Goal: Task Accomplishment & Management: Manage account settings

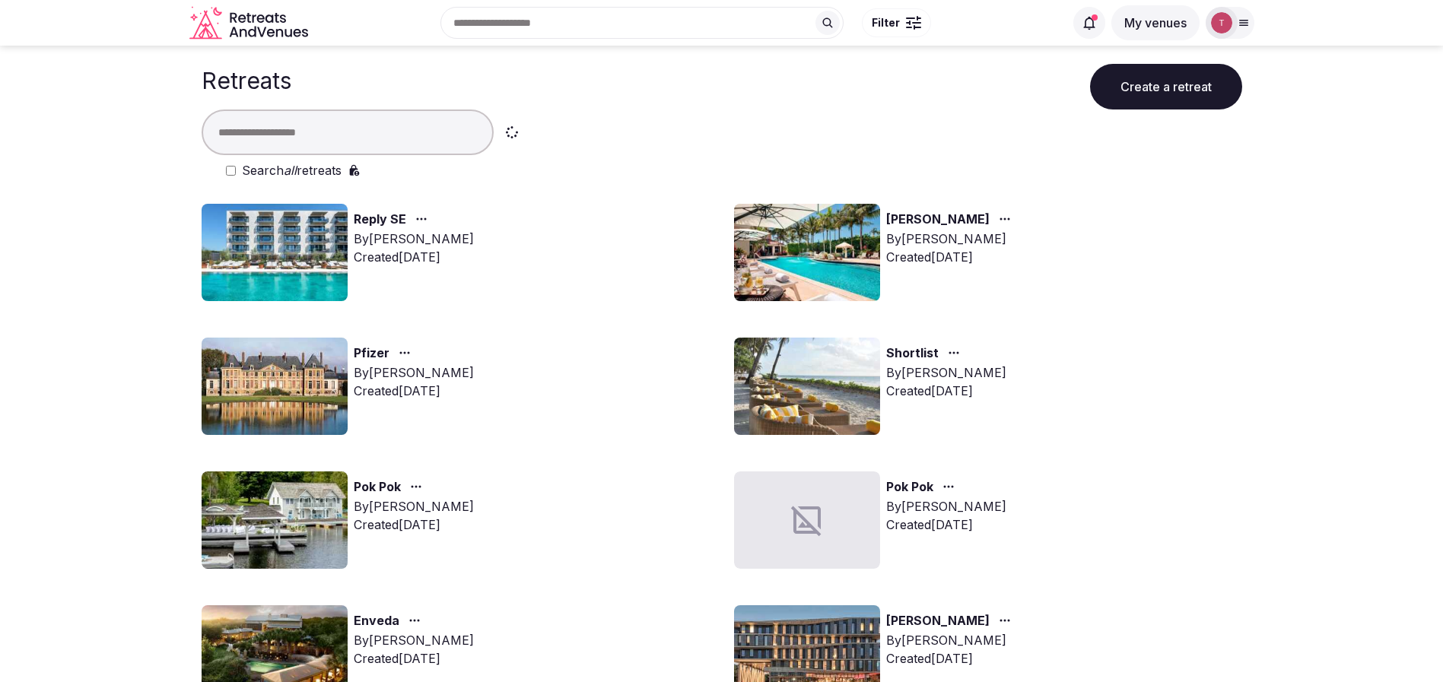
click at [332, 131] on input "text" at bounding box center [348, 133] width 292 height 46
type input "*"
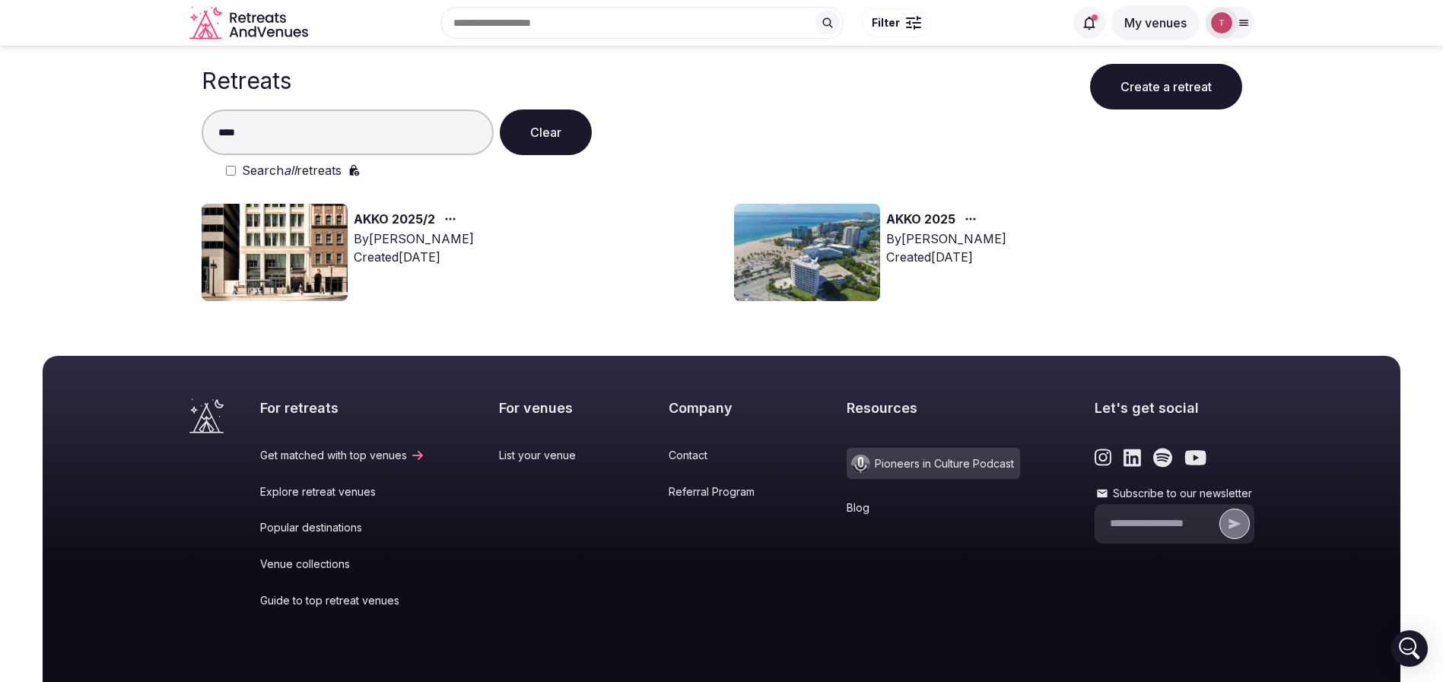
type input "****"
click at [320, 237] on img at bounding box center [275, 252] width 146 height 97
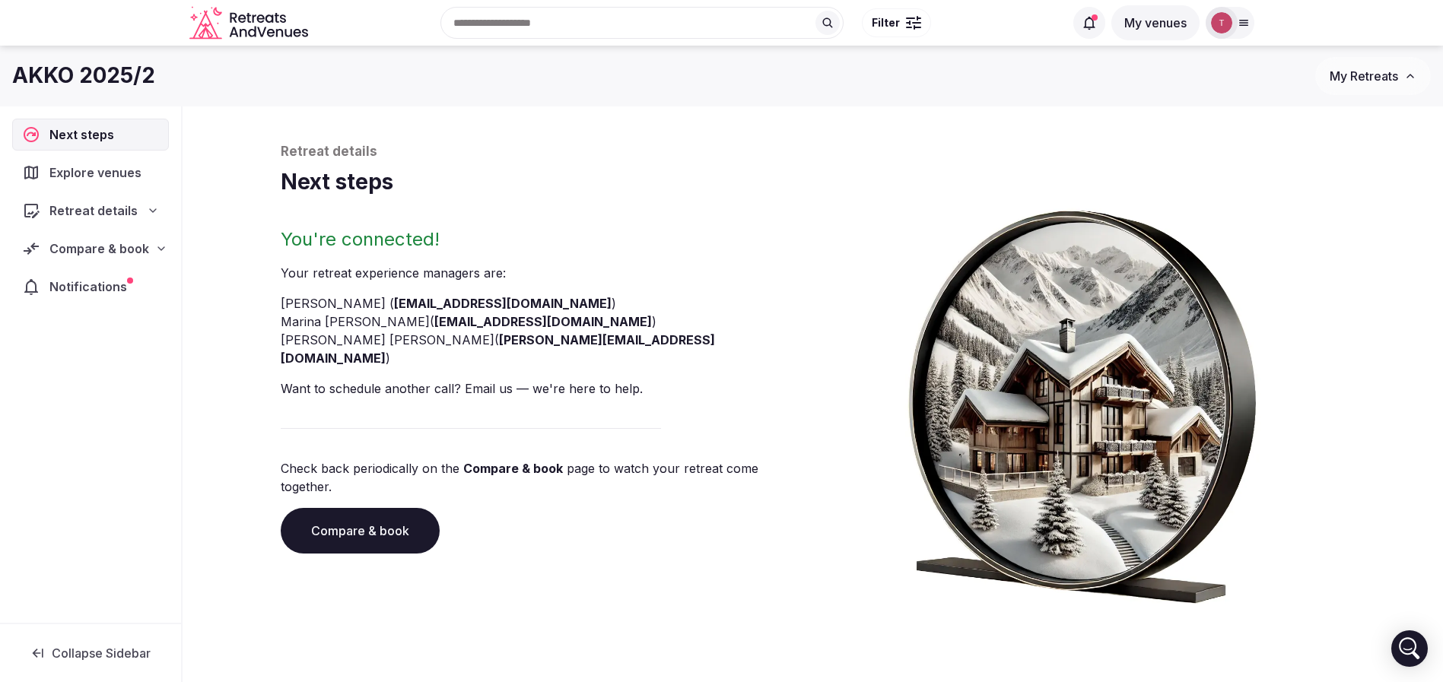
click at [359, 508] on link "Compare & book" at bounding box center [360, 531] width 159 height 46
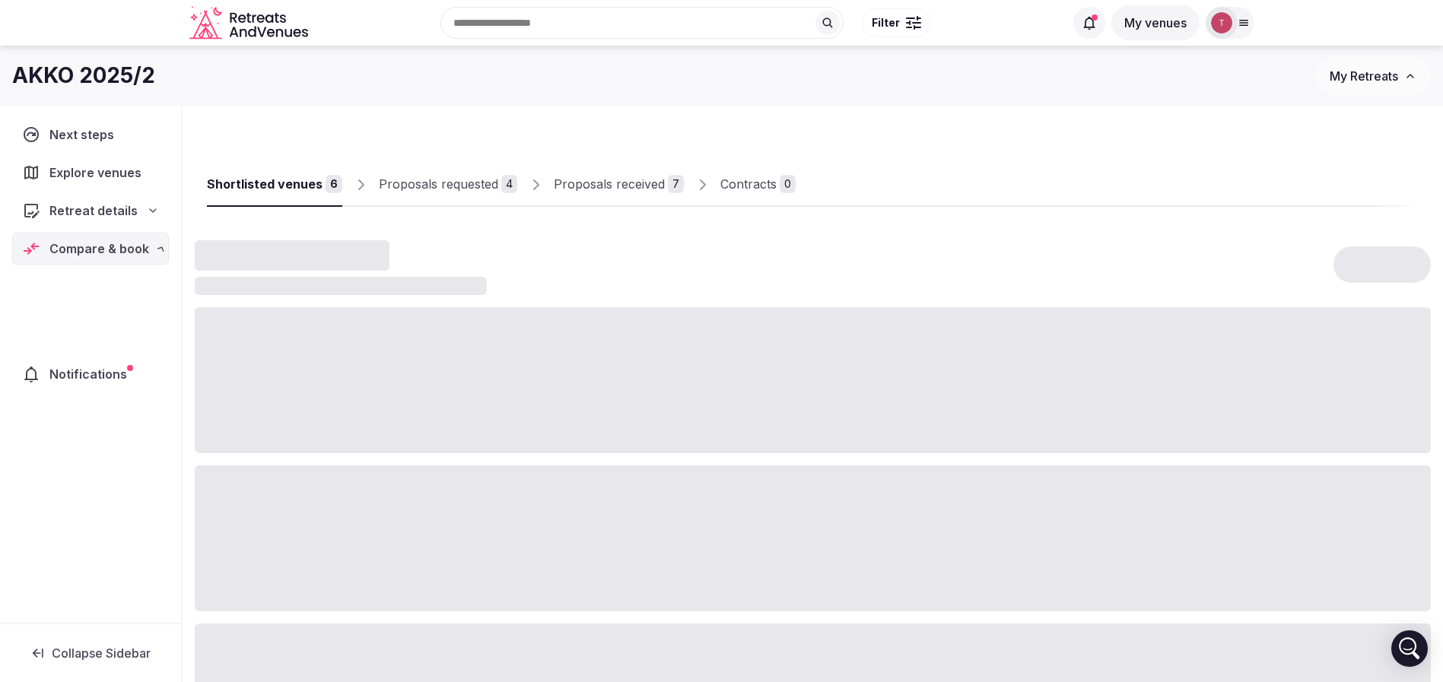
click at [359, 483] on div at bounding box center [813, 539] width 1236 height 146
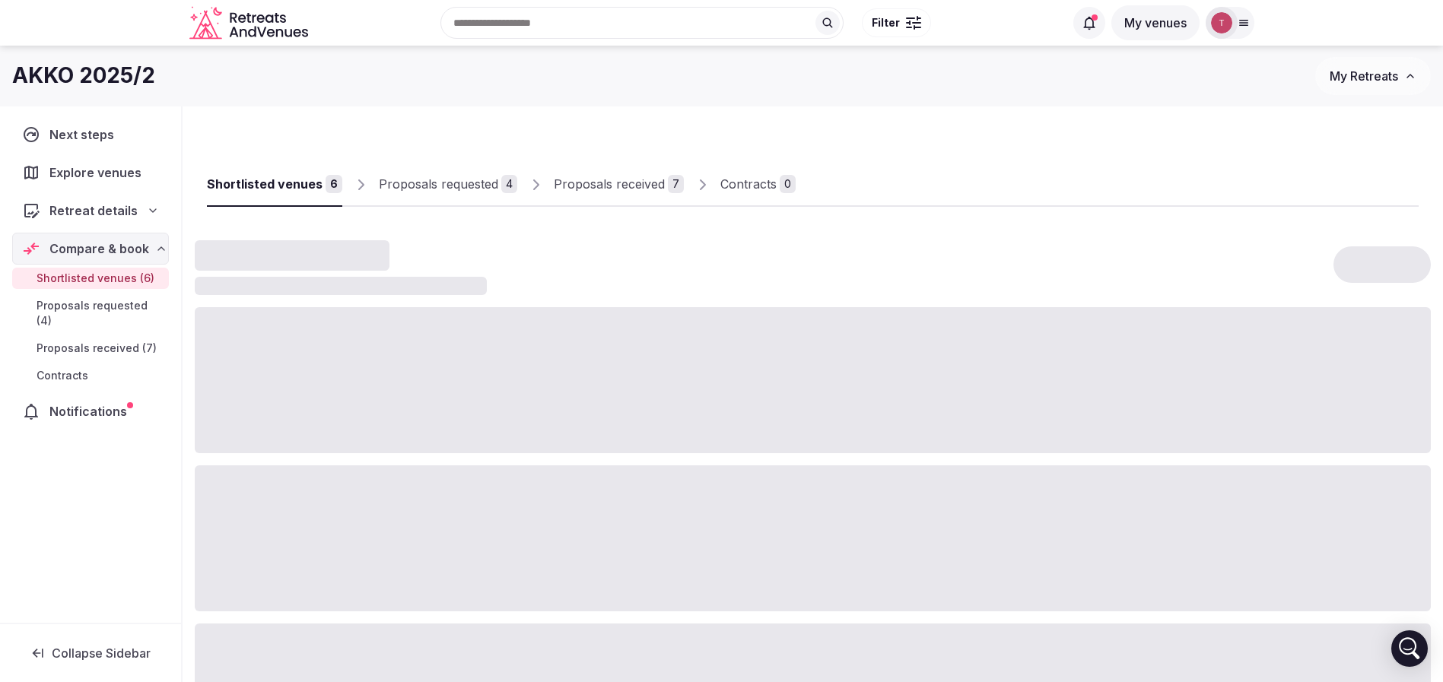
click at [634, 189] on div "Proposals received" at bounding box center [609, 184] width 111 height 18
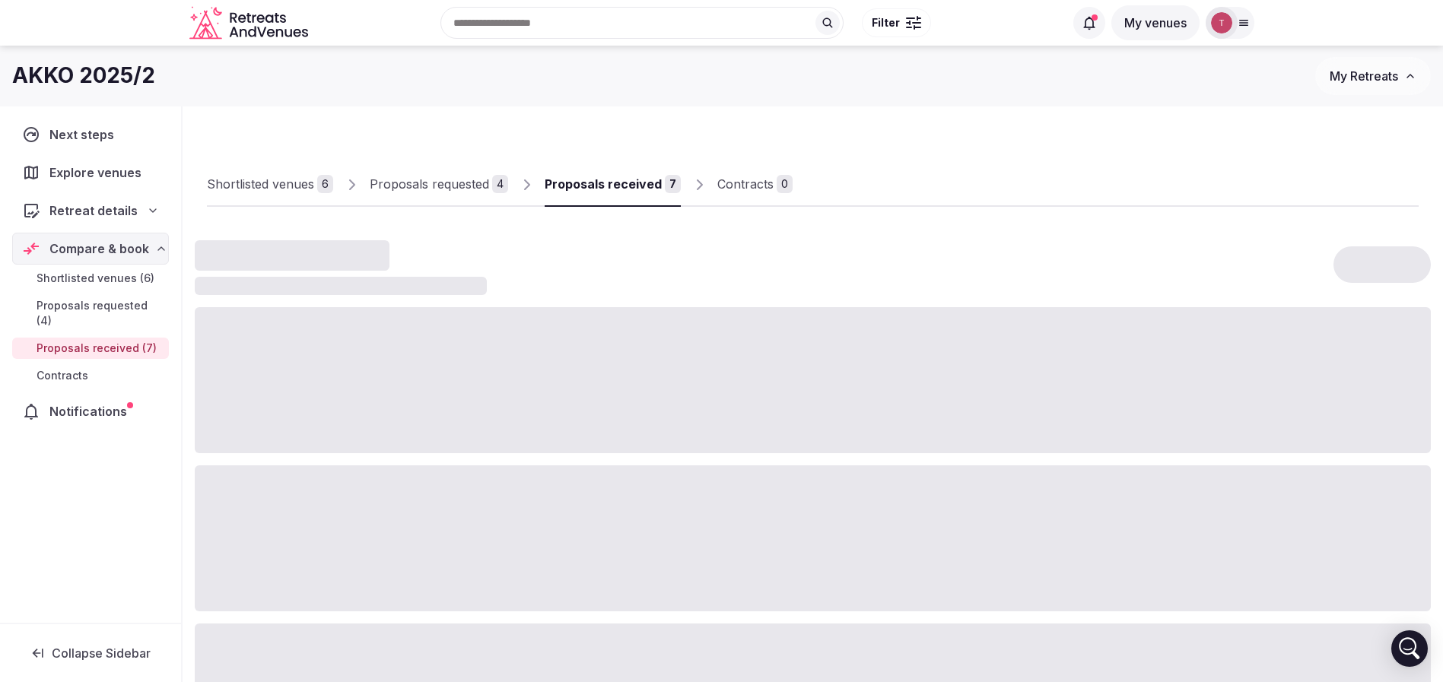
click at [619, 179] on div "Proposals received" at bounding box center [603, 184] width 117 height 18
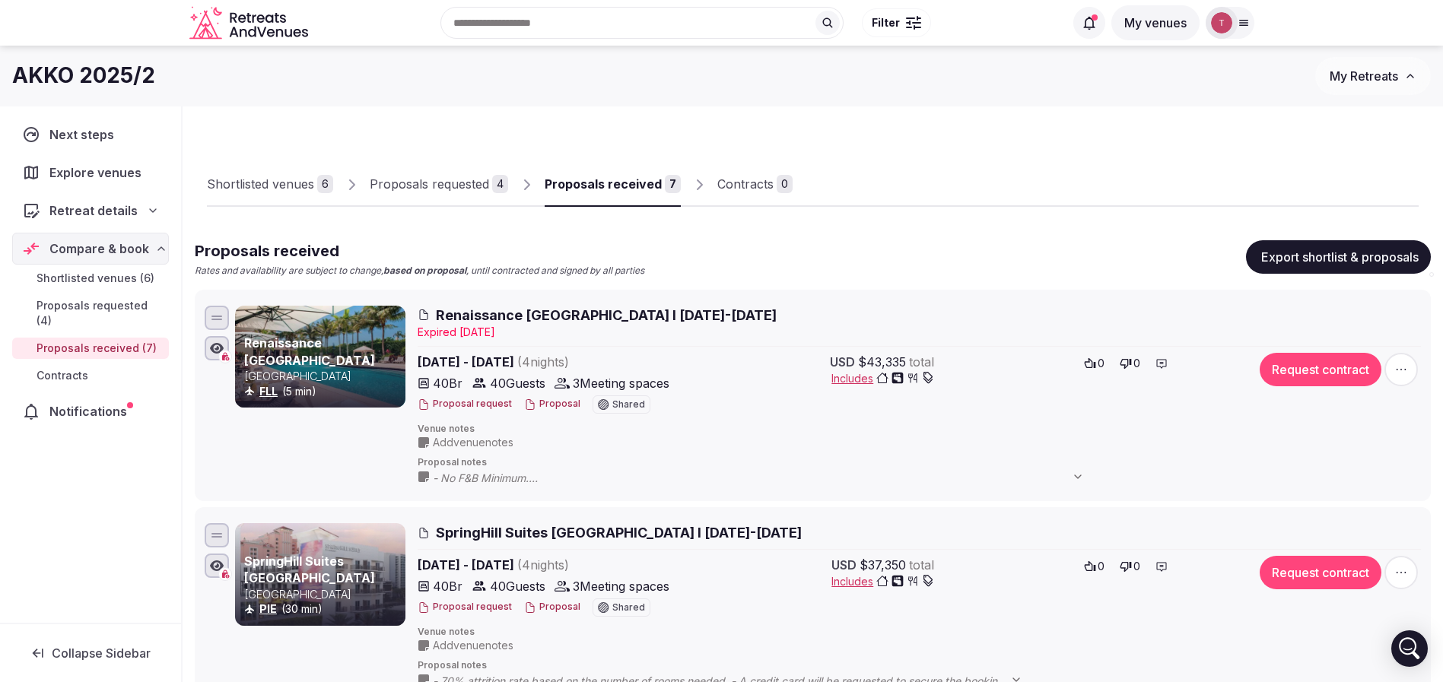
click at [616, 186] on div "Proposals received" at bounding box center [603, 184] width 117 height 18
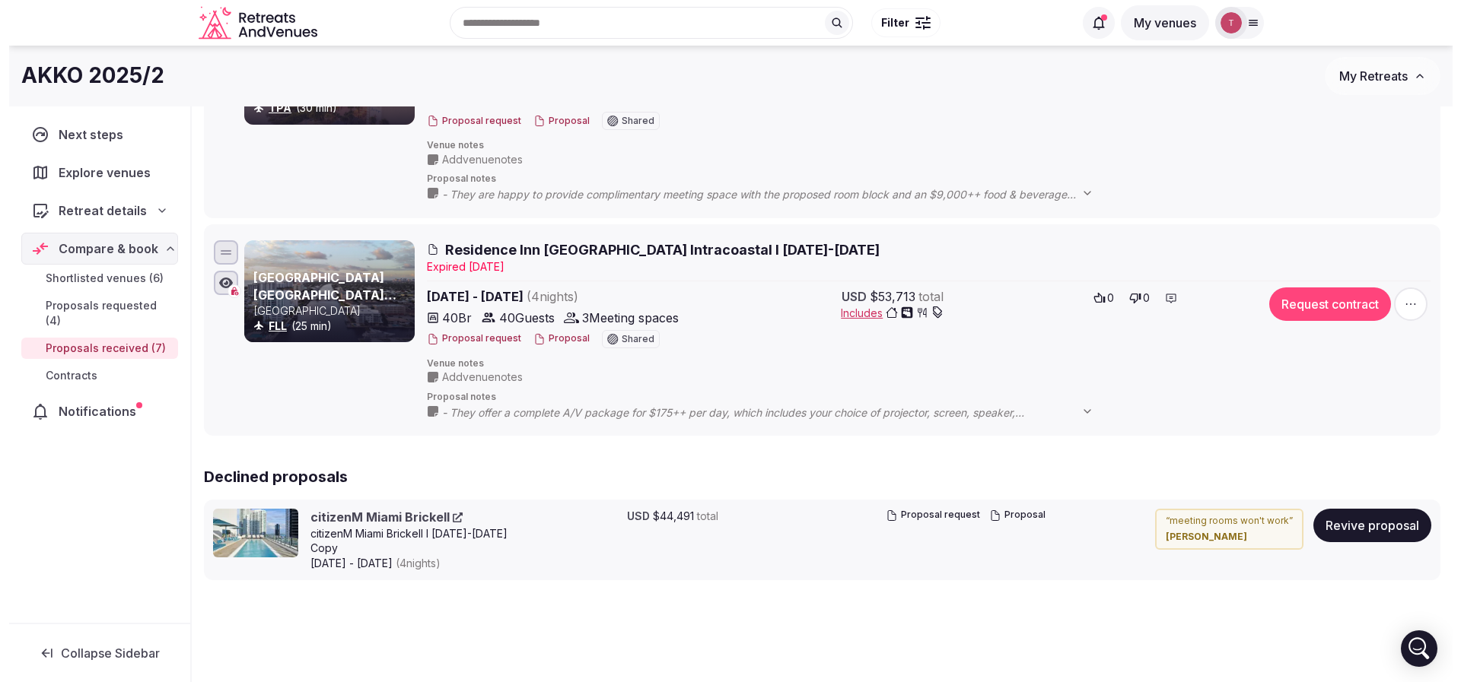
scroll to position [1203, 0]
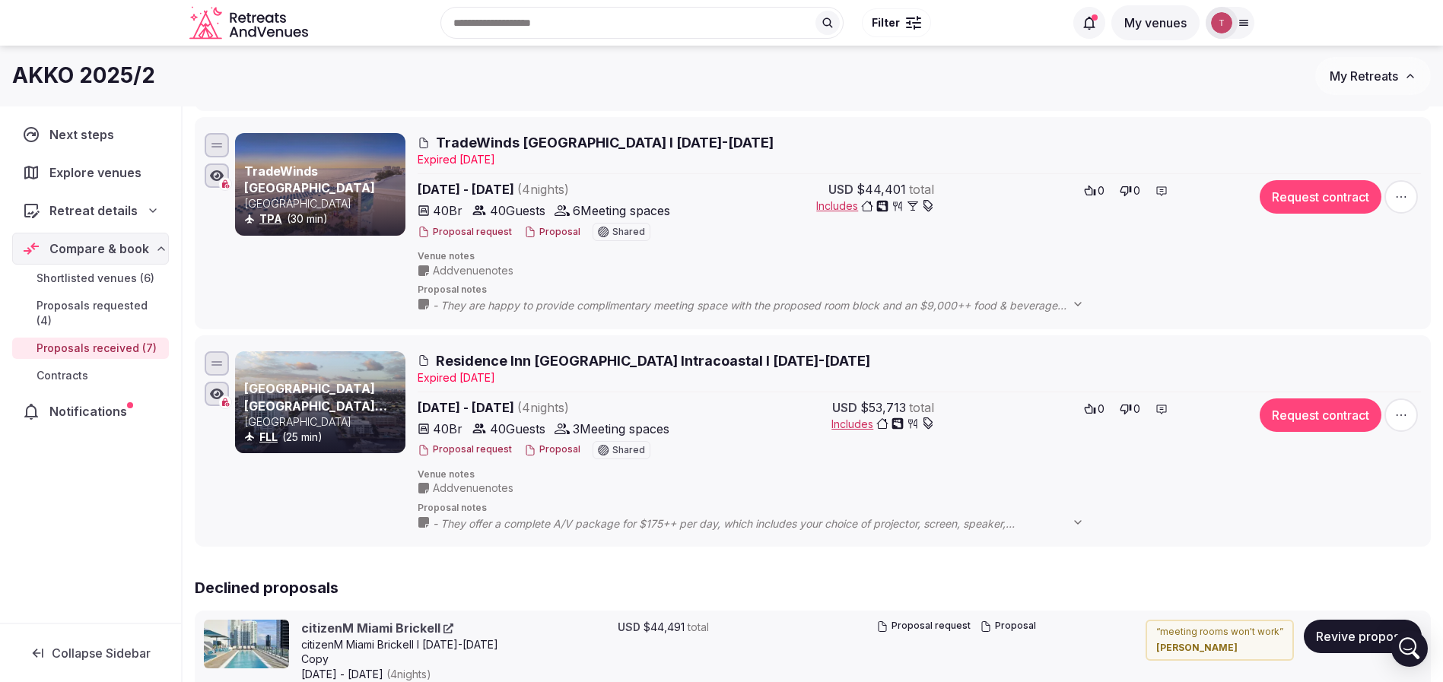
click at [536, 235] on button "Proposal" at bounding box center [552, 232] width 56 height 13
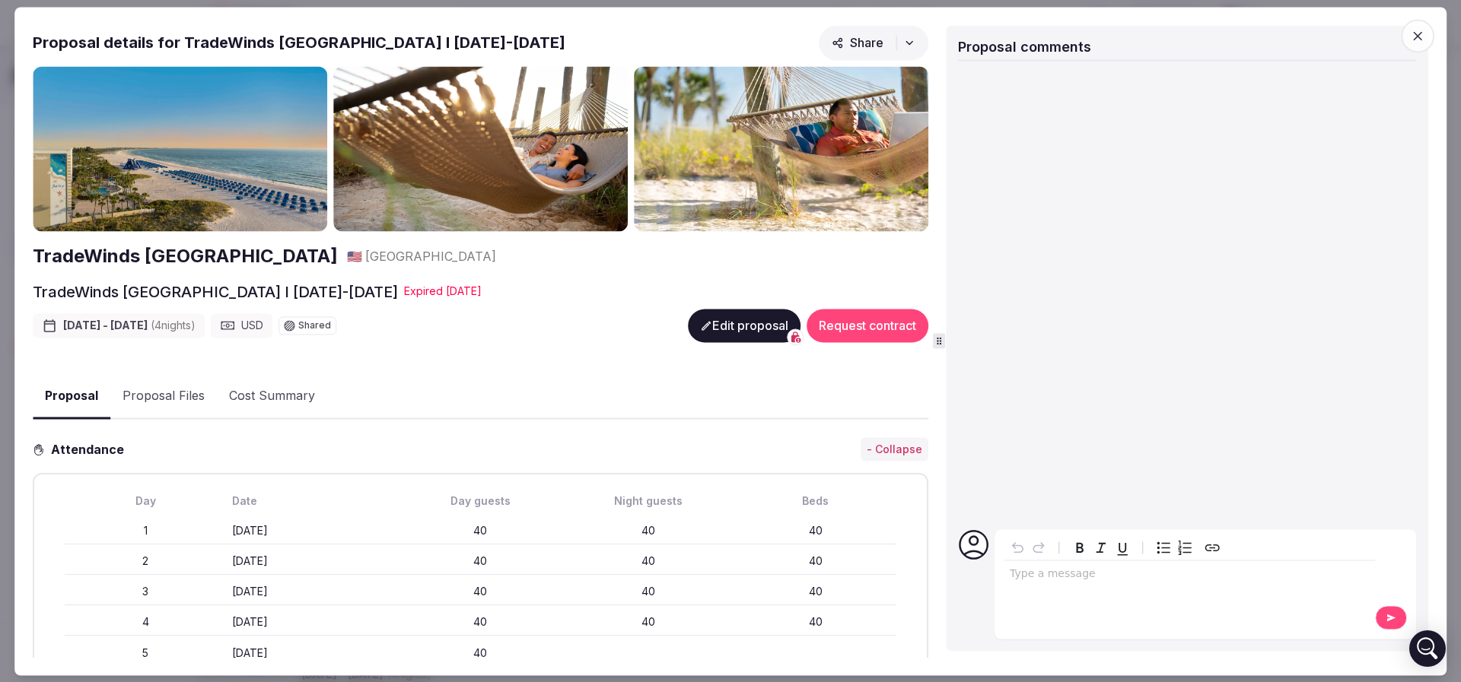
click at [731, 316] on button "Edit proposal" at bounding box center [744, 325] width 113 height 33
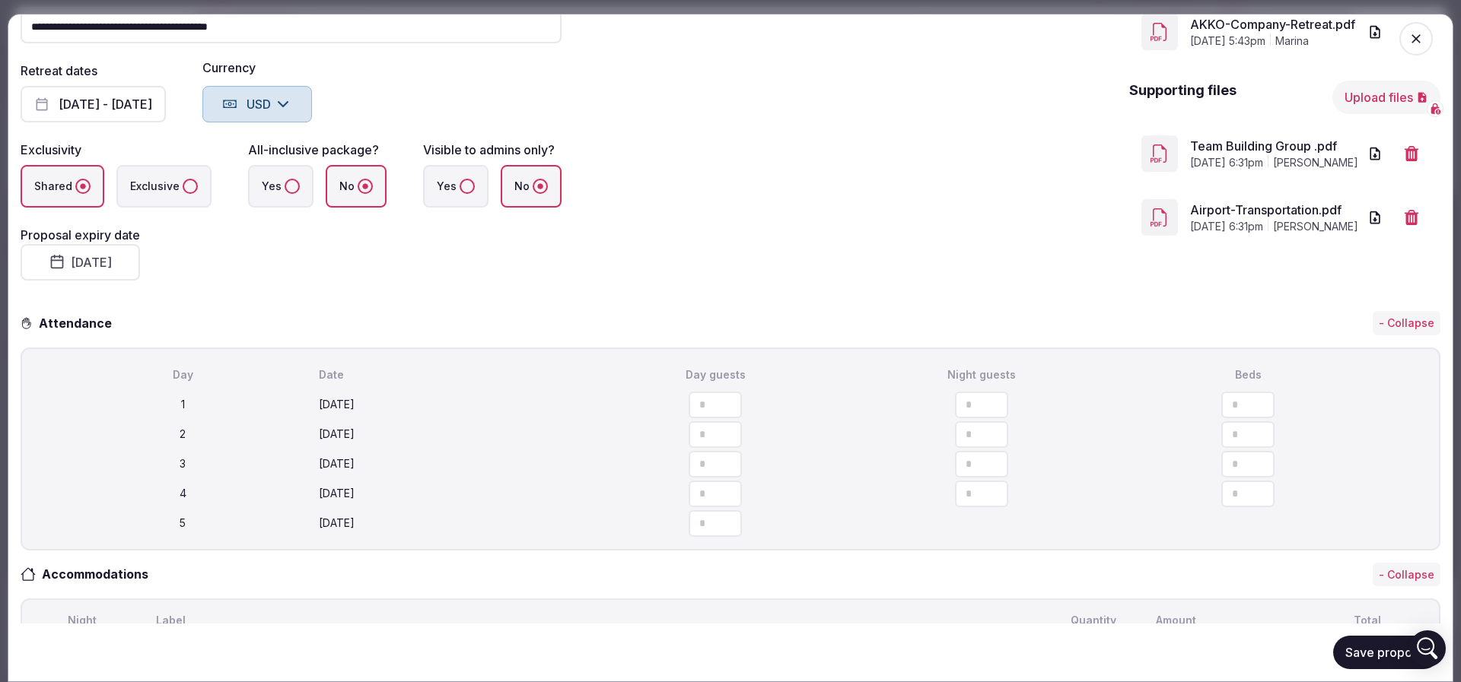
scroll to position [0, 0]
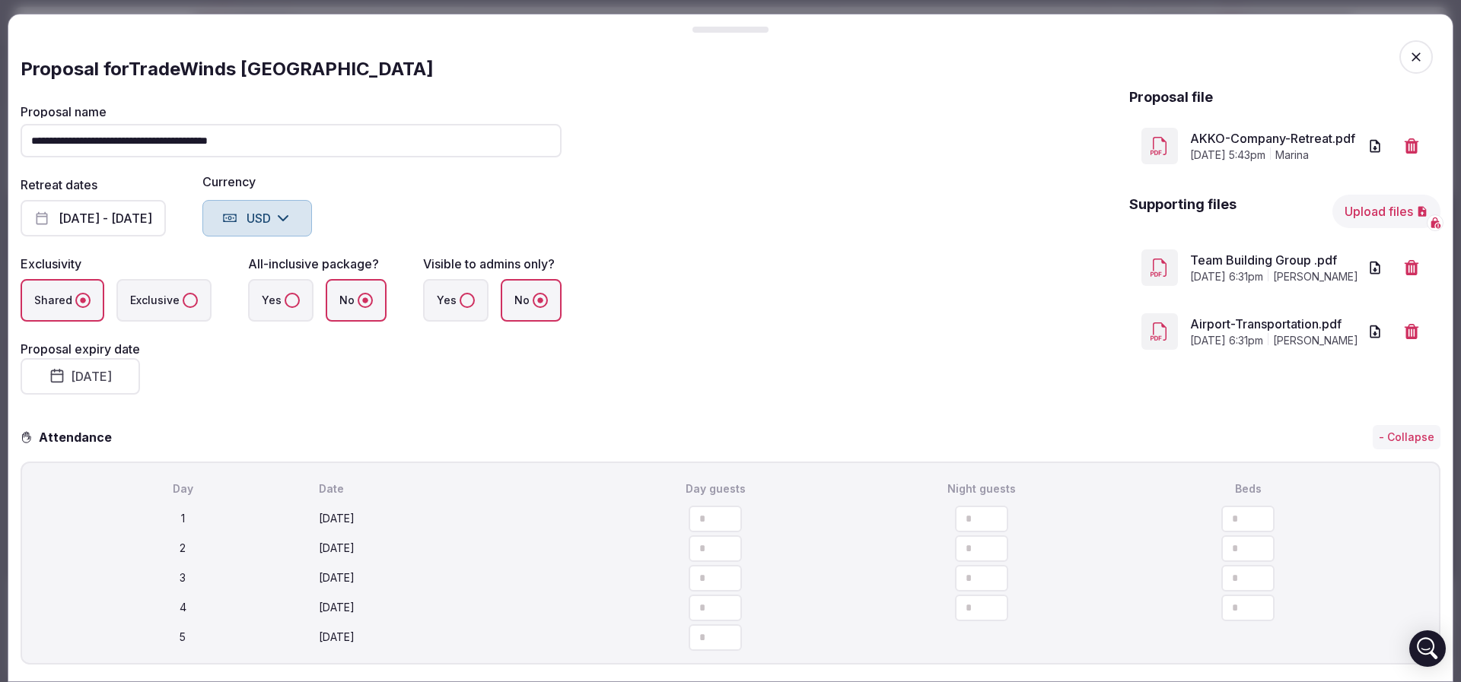
click at [1374, 218] on button "Upload files" at bounding box center [1386, 211] width 108 height 33
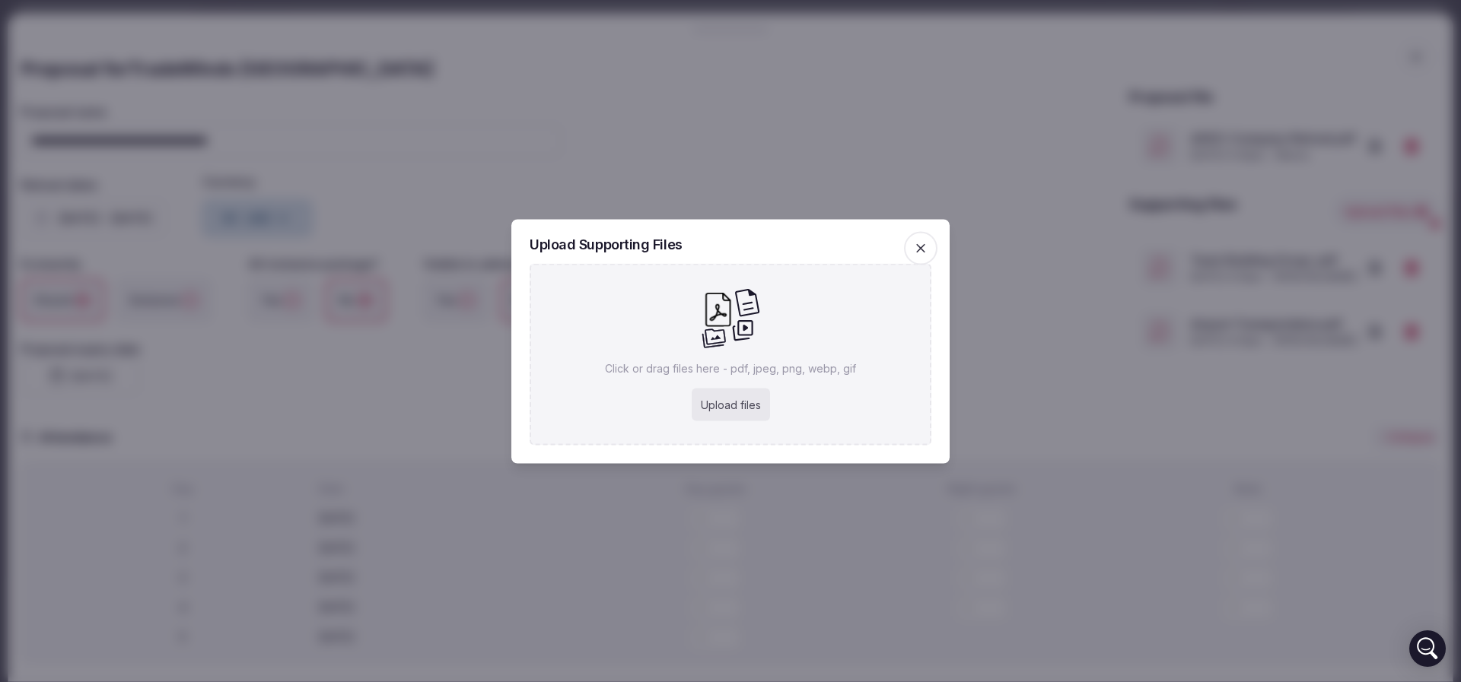
click at [721, 394] on div "Upload files" at bounding box center [731, 404] width 78 height 33
type input "**********"
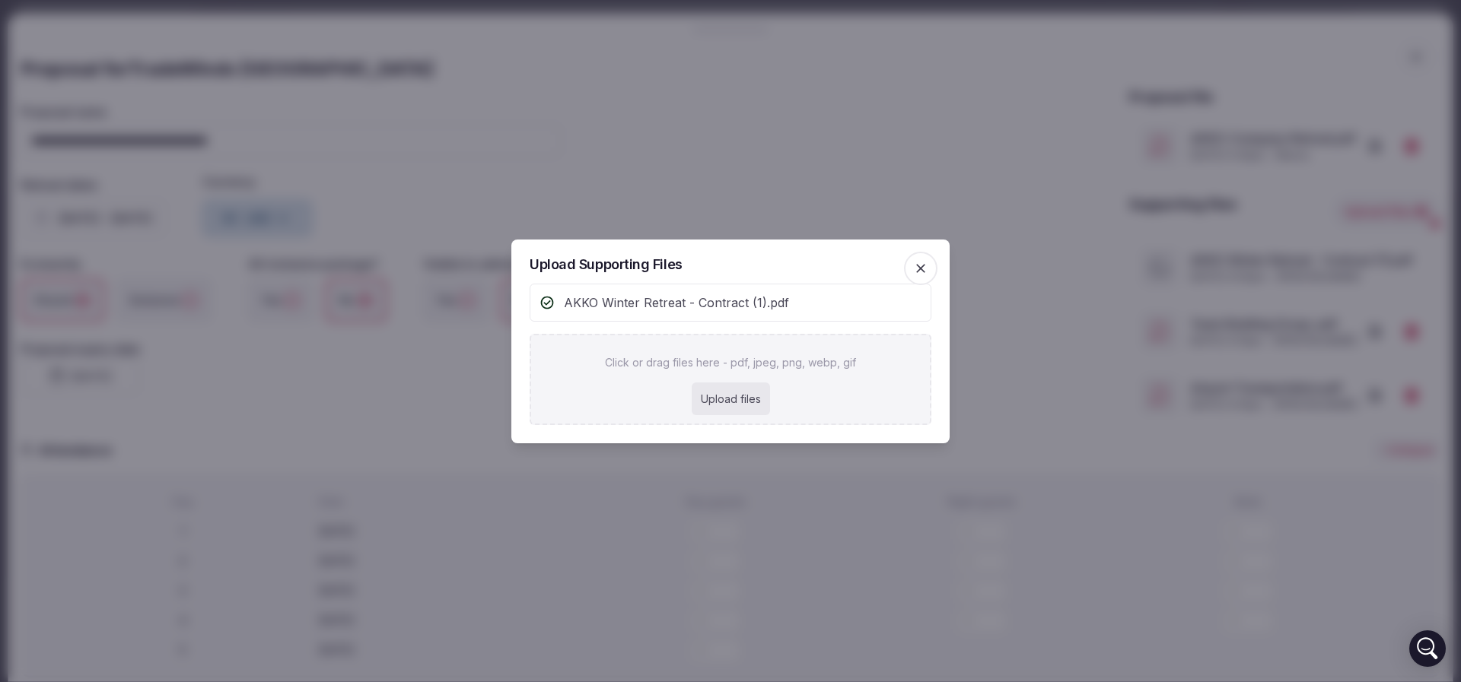
click at [1010, 340] on div at bounding box center [730, 341] width 1461 height 682
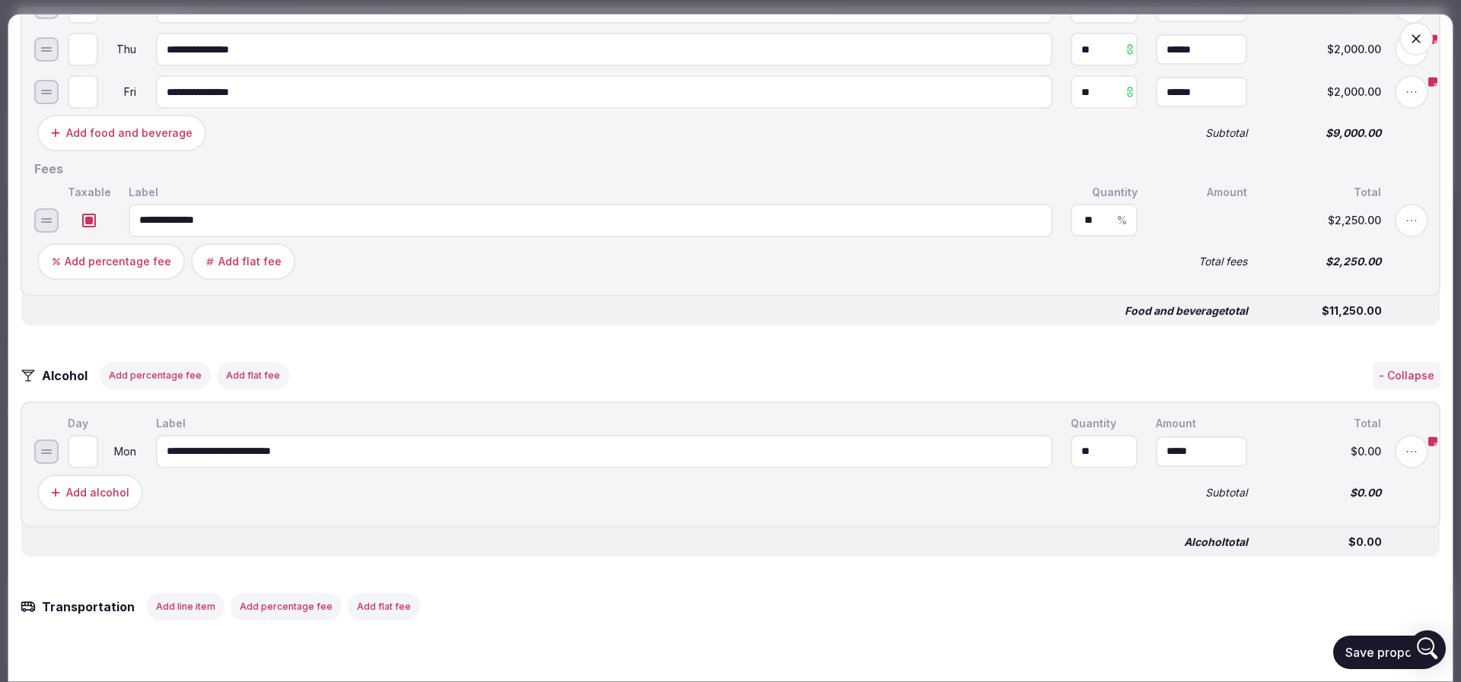
scroll to position [2054, 0]
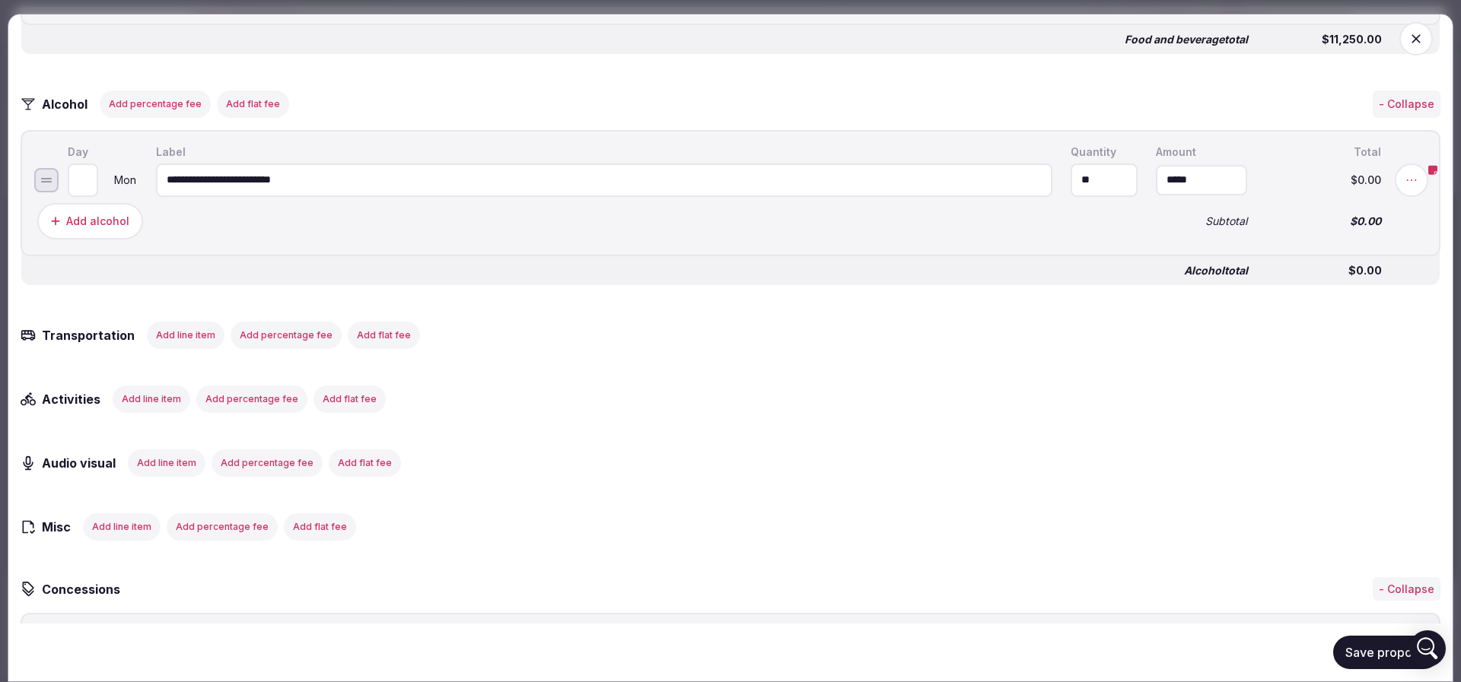
click at [1346, 648] on button "Save proposal" at bounding box center [1386, 652] width 107 height 33
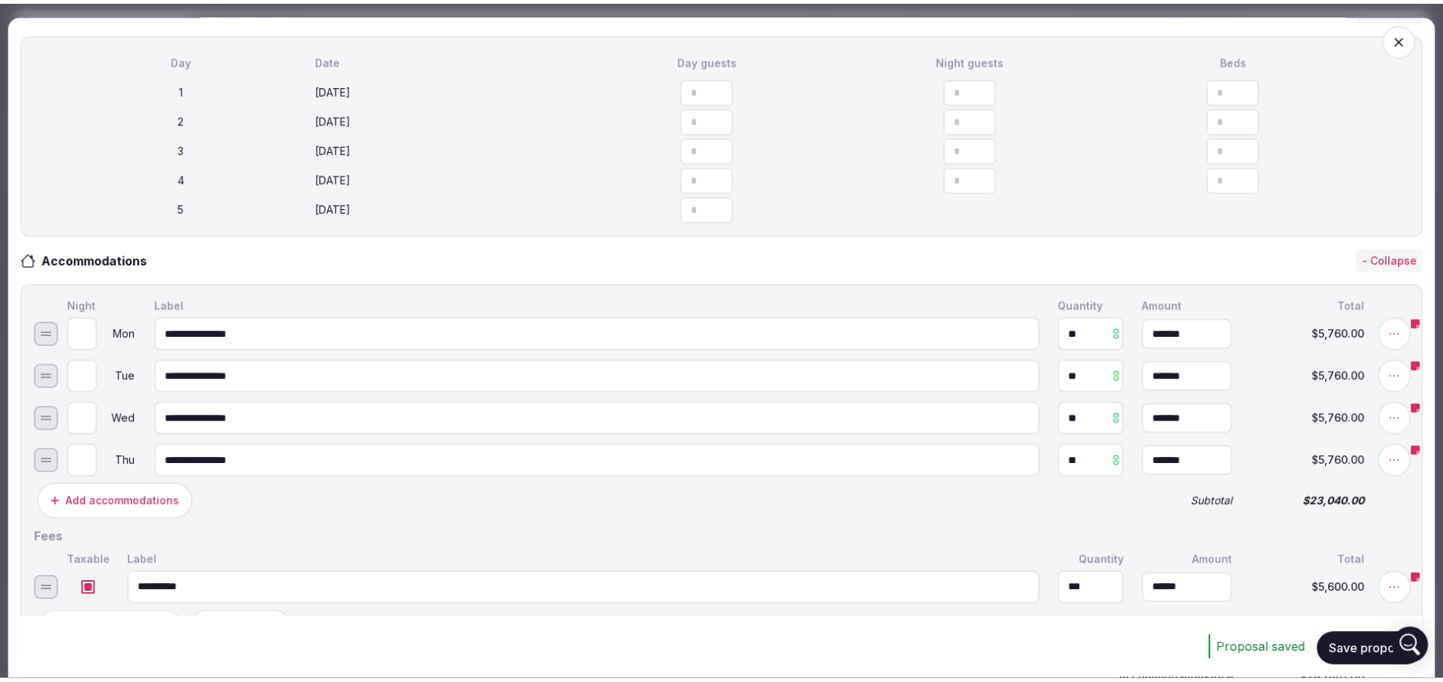
scroll to position [0, 0]
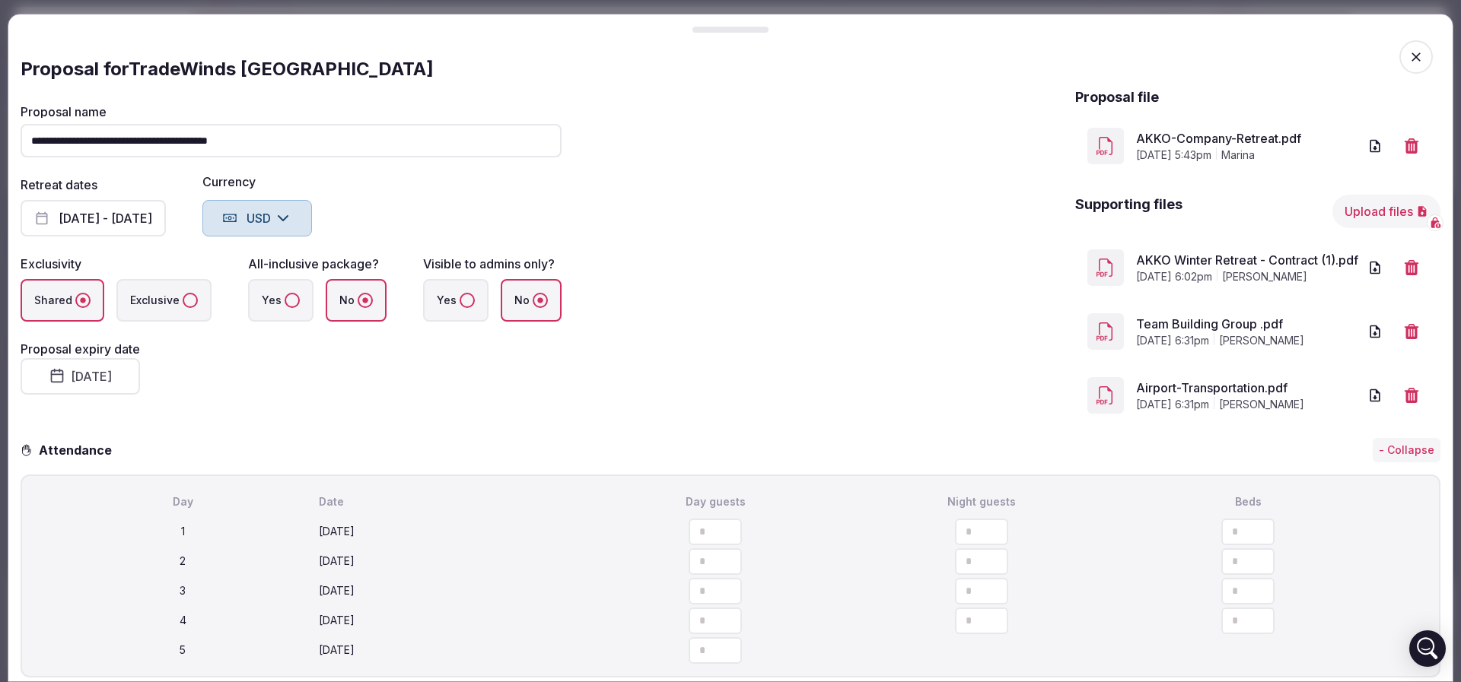
drag, startPoint x: 1403, startPoint y: 43, endPoint x: 1257, endPoint y: 30, distance: 146.6
click at [1403, 43] on span "button" at bounding box center [1415, 56] width 33 height 33
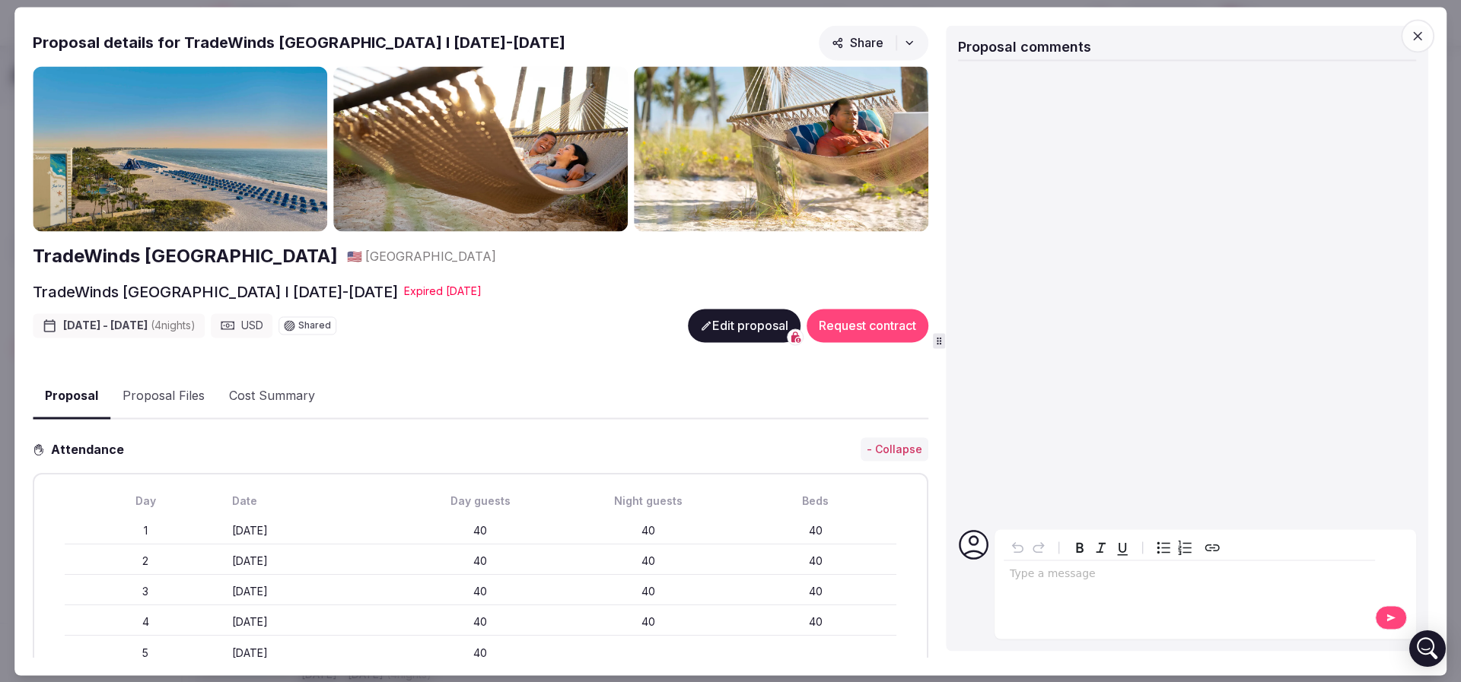
click at [1417, 42] on icon "button" at bounding box center [1417, 35] width 15 height 15
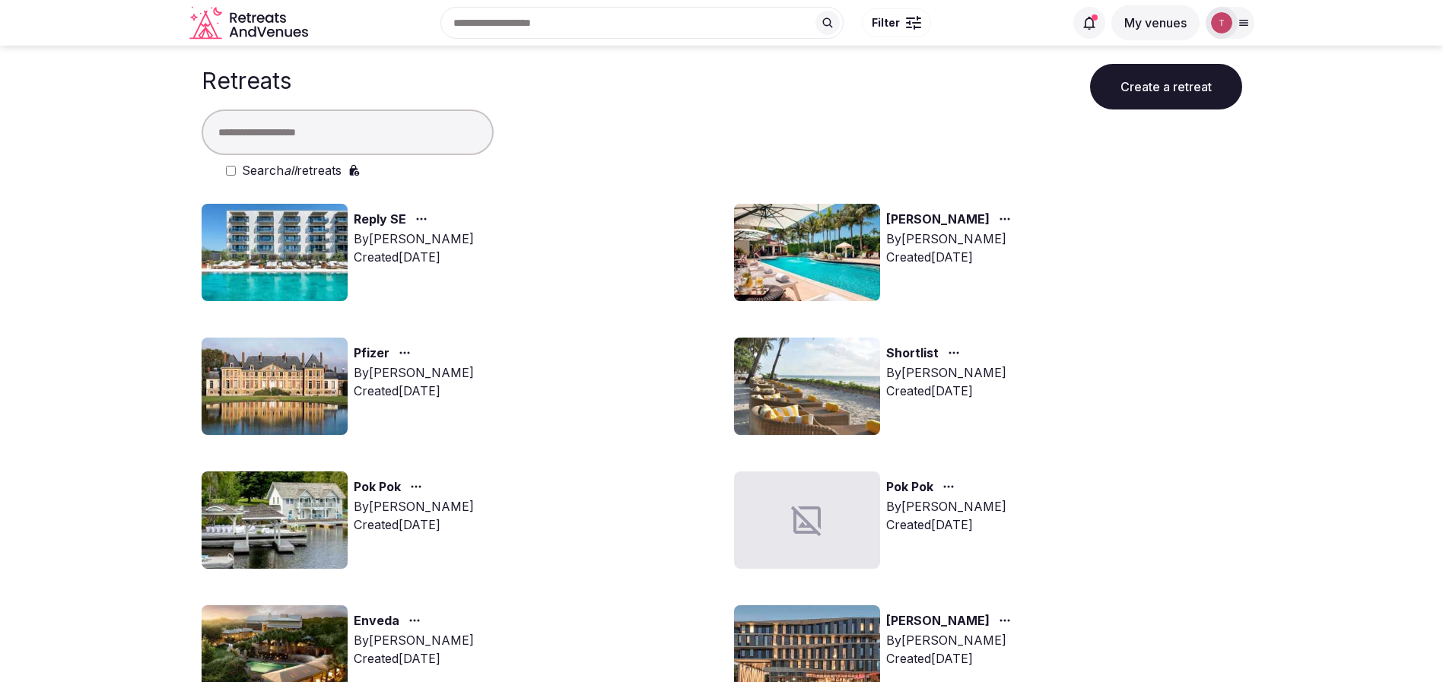
click at [1173, 286] on div "Sponzo By Thiago Martins Created Aug 25th, 2025" at bounding box center [988, 252] width 508 height 97
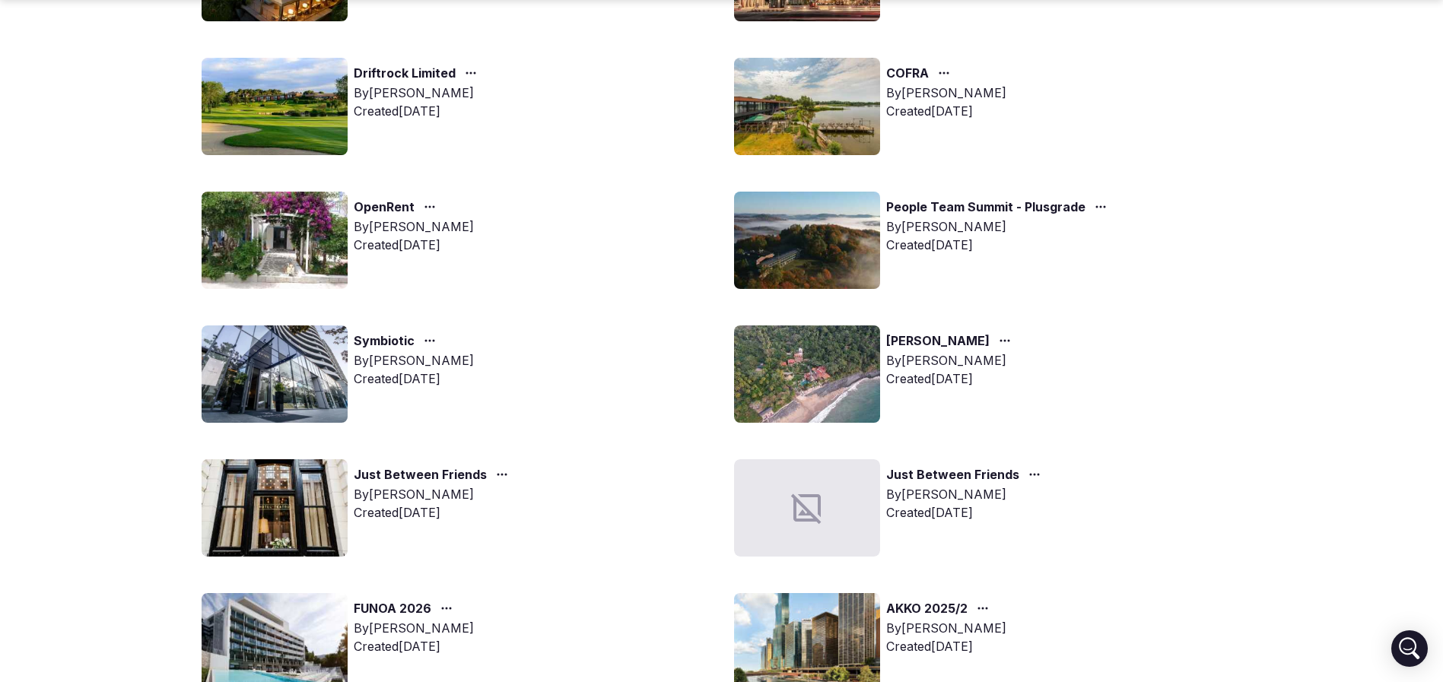
click at [280, 366] on img at bounding box center [275, 374] width 146 height 97
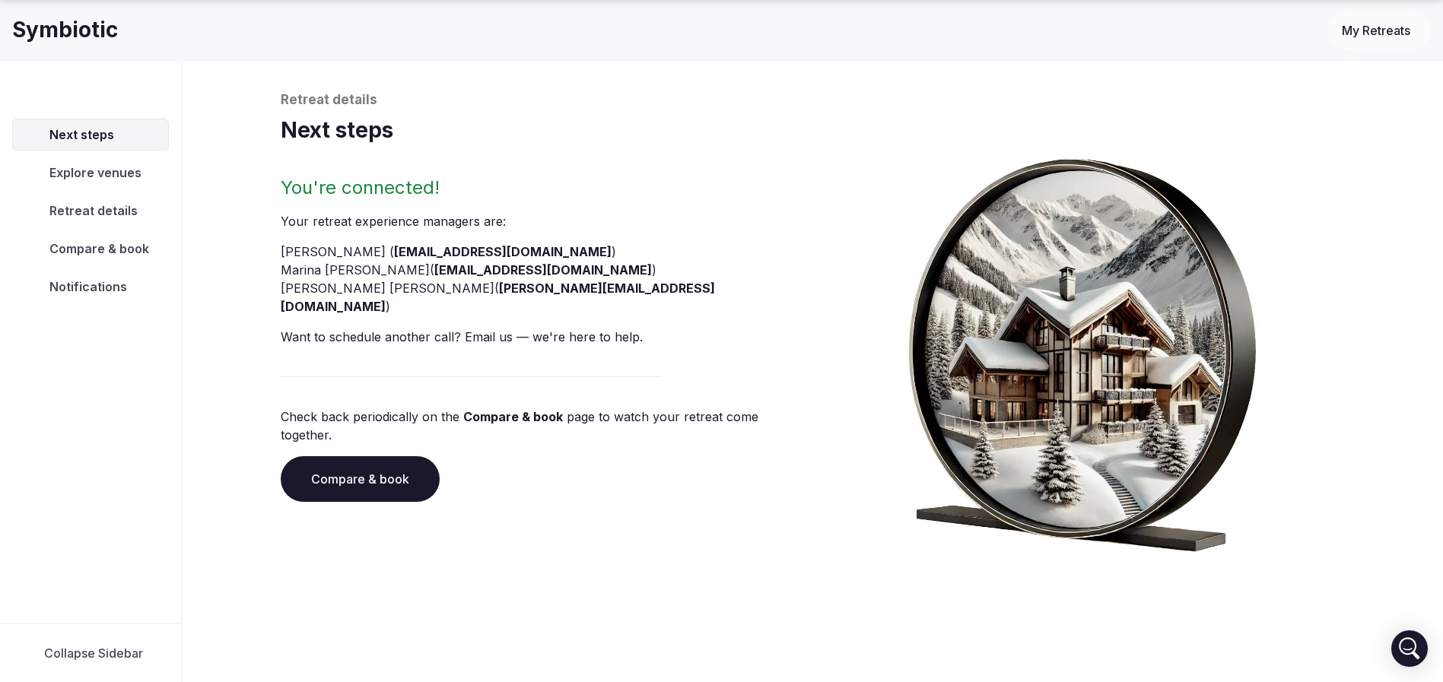
scroll to position [52, 0]
click at [308, 380] on div "You're connected! Your retreat experience manager s are : Thiago Martins ( thia…" at bounding box center [544, 364] width 526 height 377
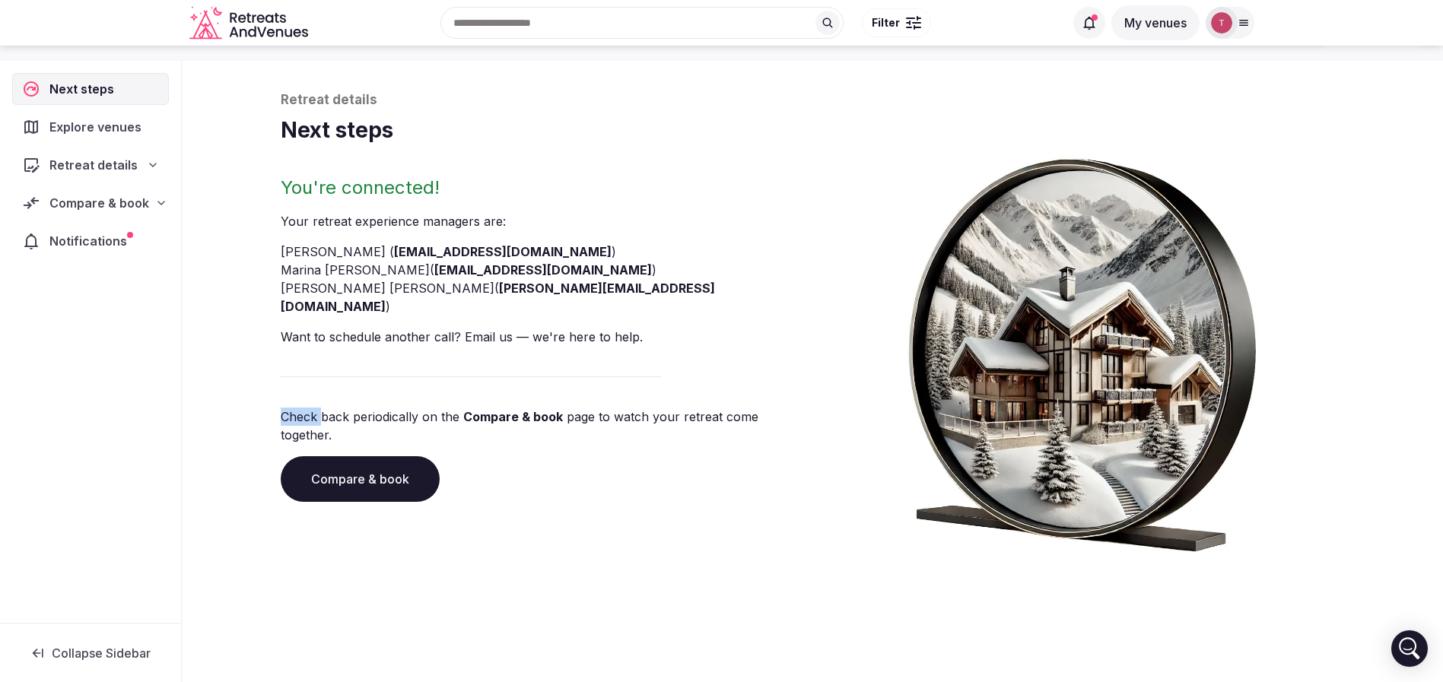
click at [339, 456] on link "Compare & book" at bounding box center [360, 479] width 159 height 46
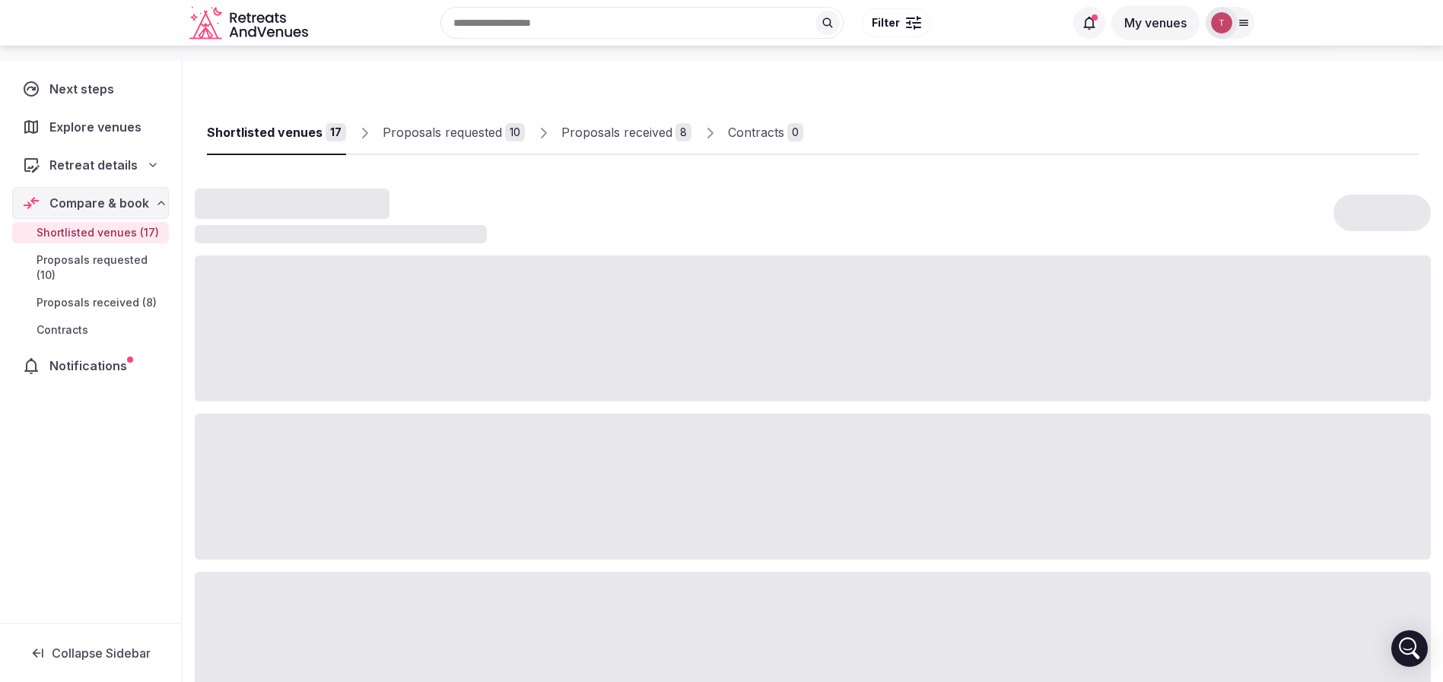
click at [584, 148] on link "Proposals received 8" at bounding box center [626, 133] width 130 height 44
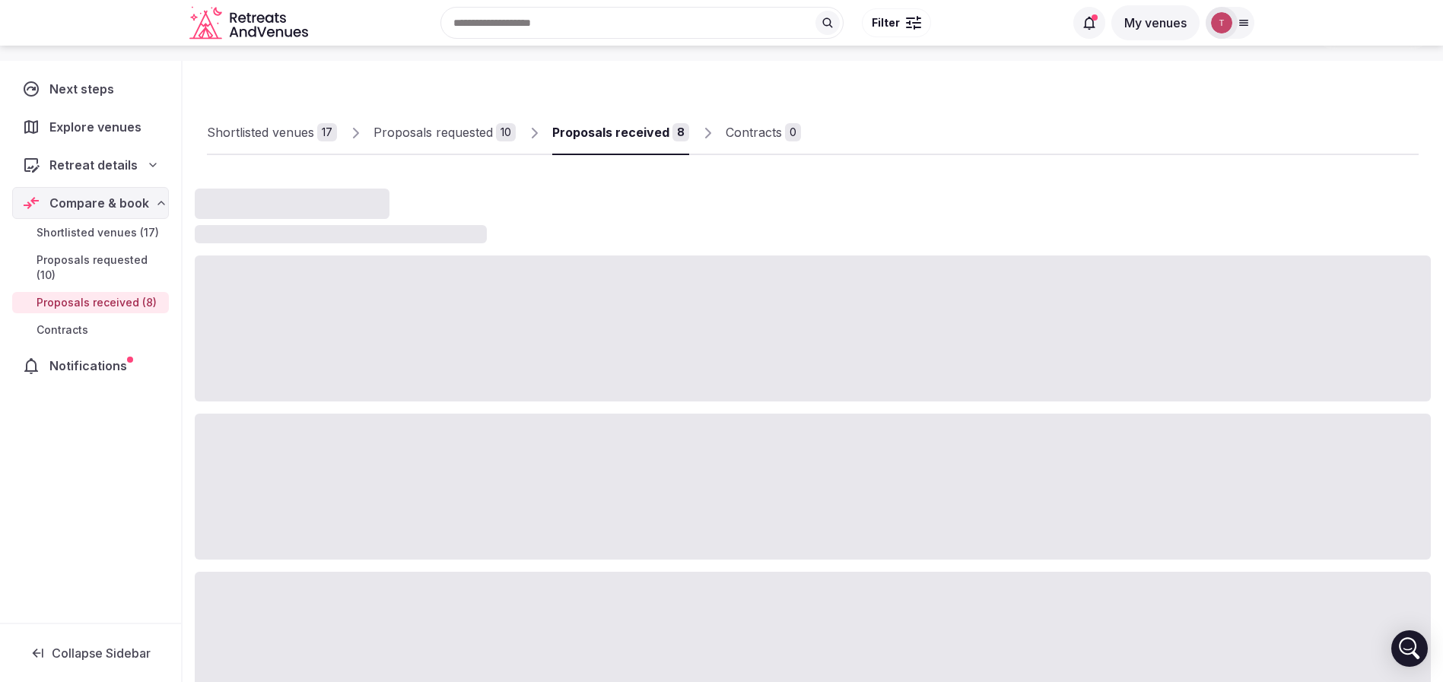
click at [584, 148] on link "Proposals received 8" at bounding box center [620, 133] width 137 height 44
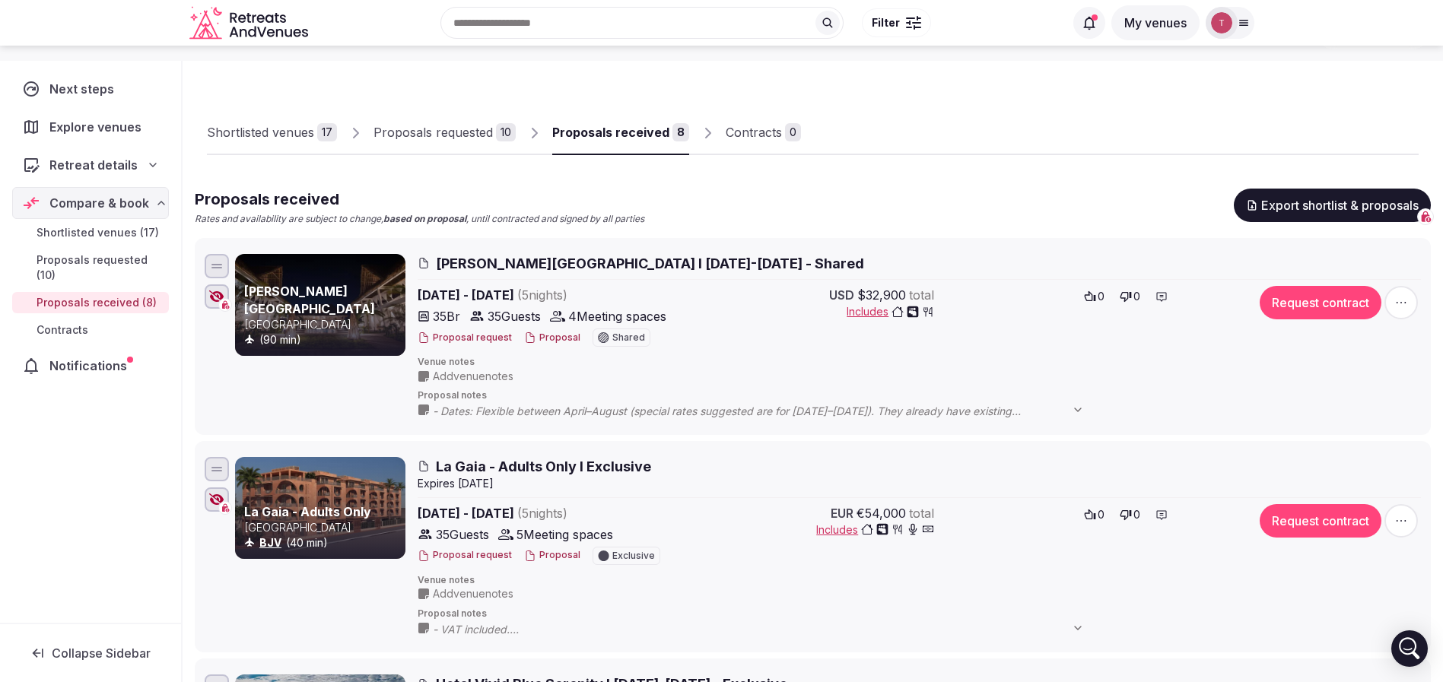
click at [647, 129] on div "Proposals received" at bounding box center [610, 132] width 117 height 18
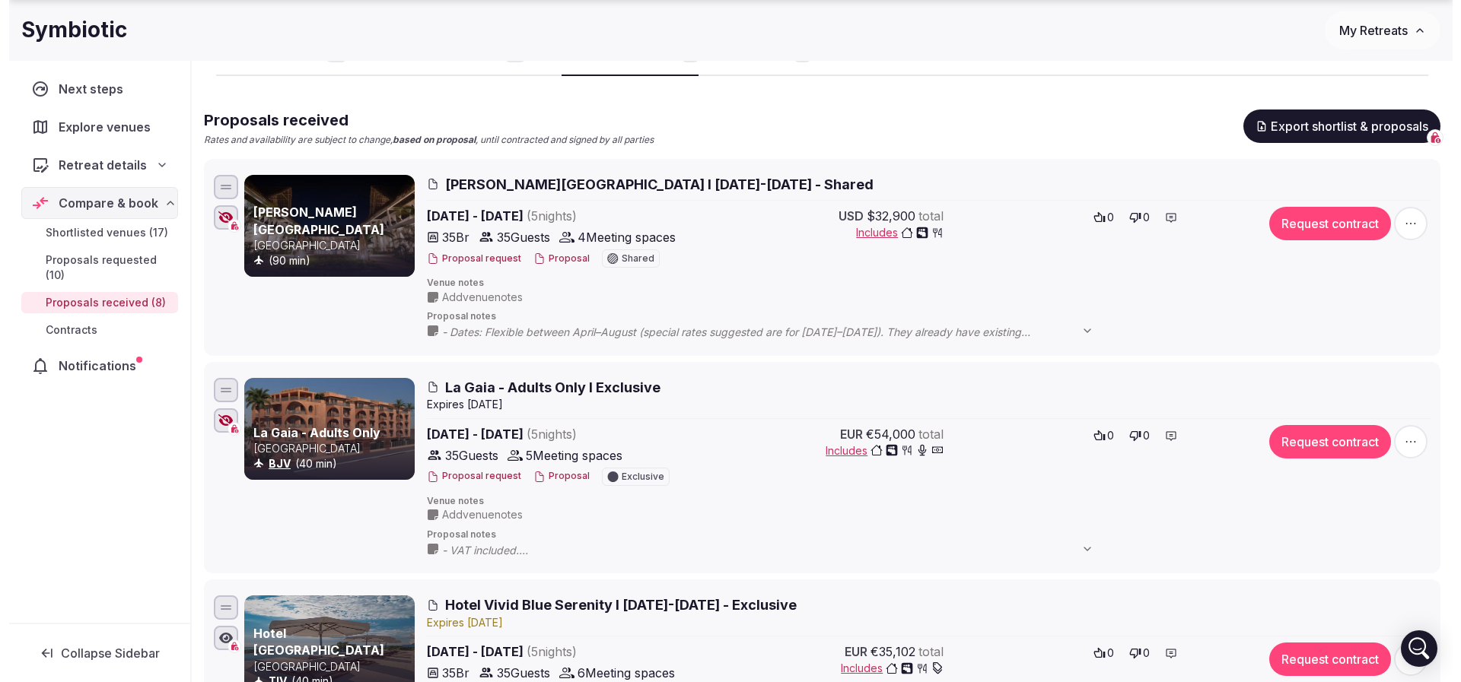
scroll to position [166, 0]
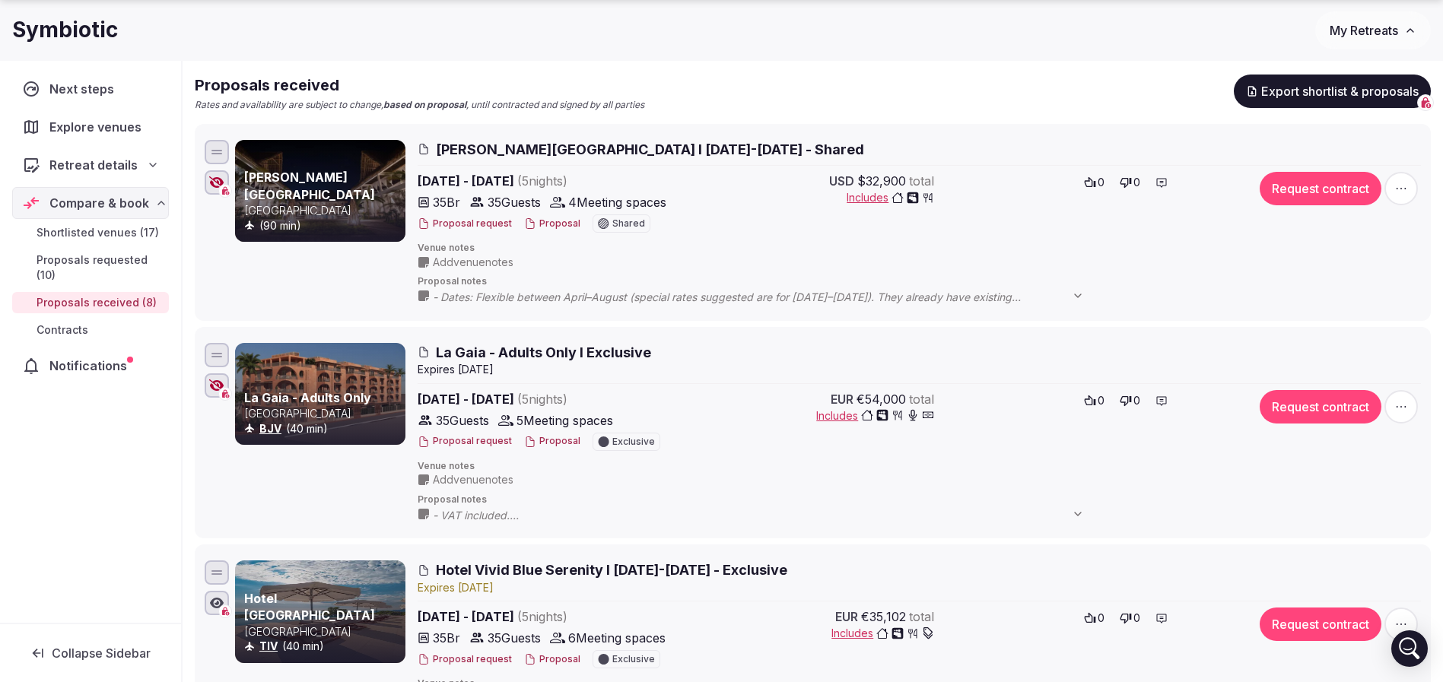
click at [549, 224] on button "Proposal" at bounding box center [552, 224] width 56 height 13
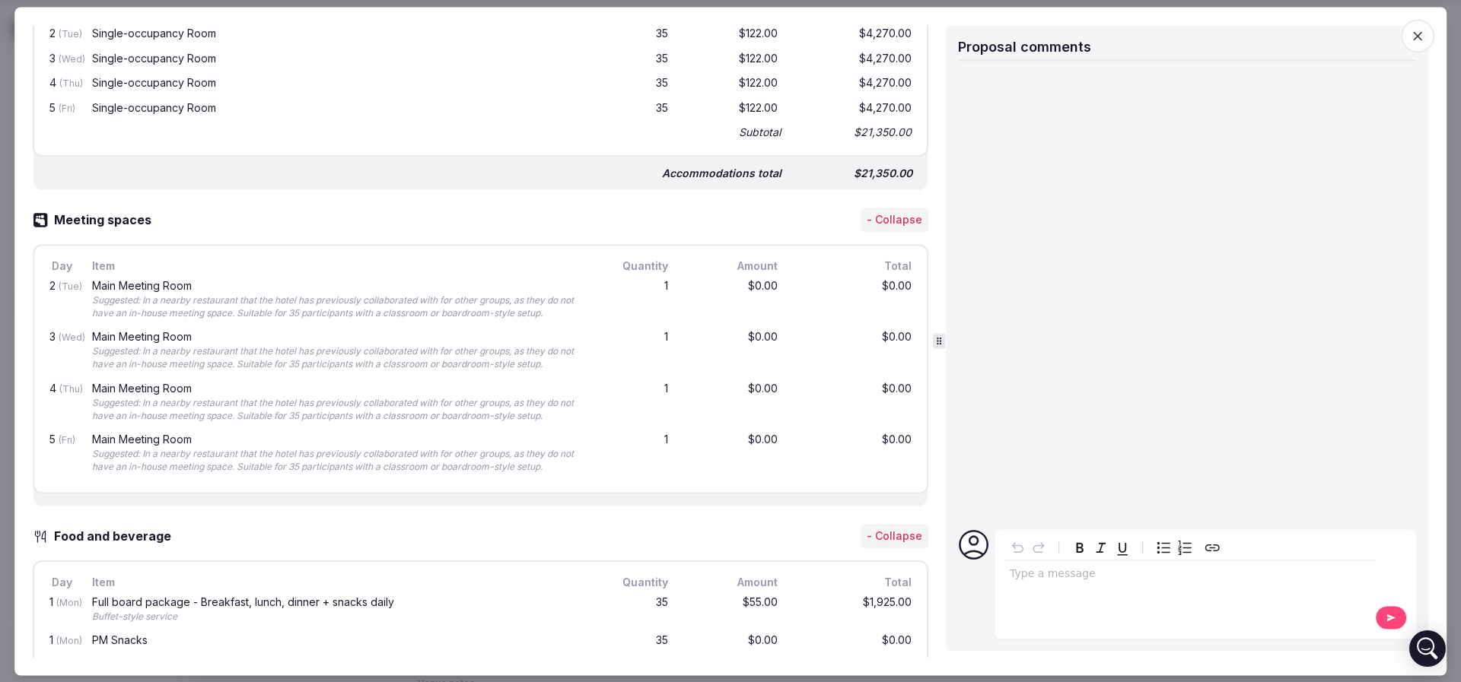
scroll to position [913, 0]
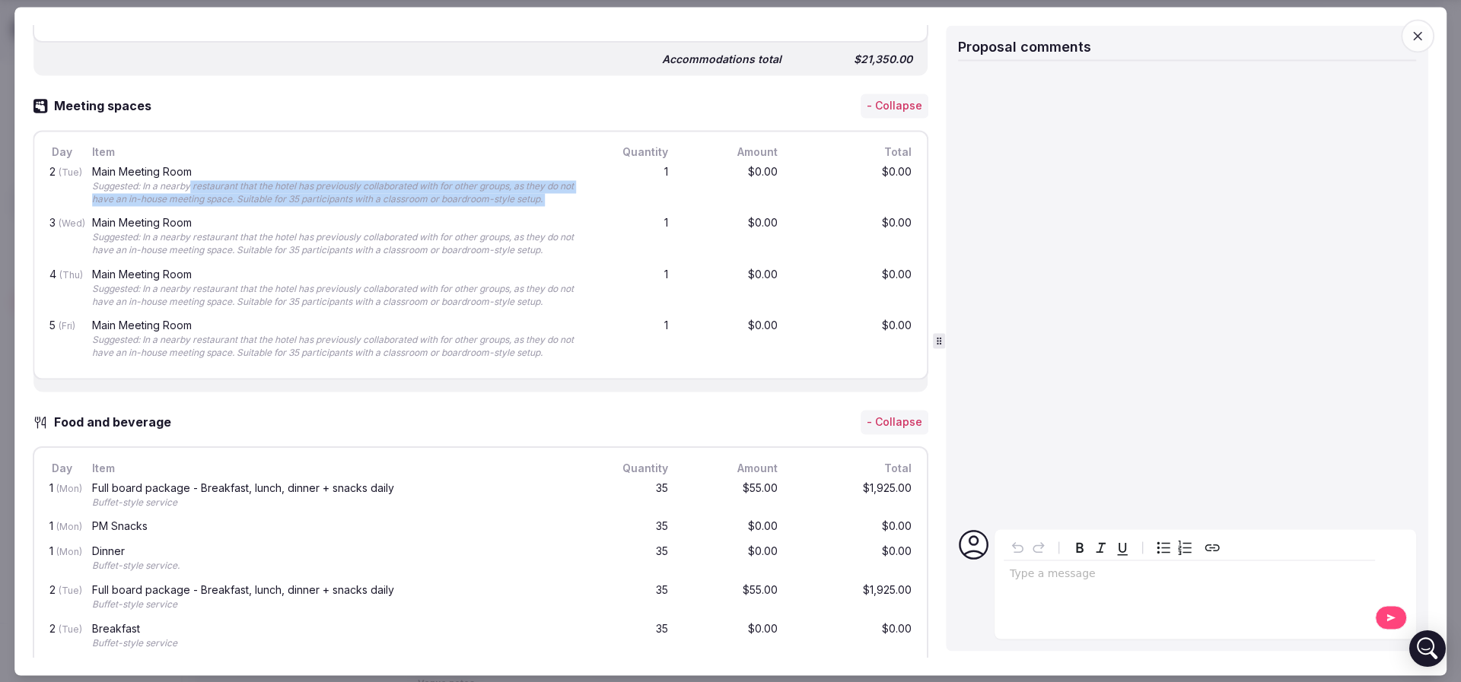
drag, startPoint x: 189, startPoint y: 177, endPoint x: 587, endPoint y: 202, distance: 398.7
click at [587, 202] on div "2 (Tue) Main Meeting Room Suggested: In a nearby restaurant that the hotel has …" at bounding box center [480, 187] width 868 height 52
click at [466, 197] on div "Suggested: In a nearby restaurant that the hotel has previously collaborated wi…" at bounding box center [337, 193] width 491 height 26
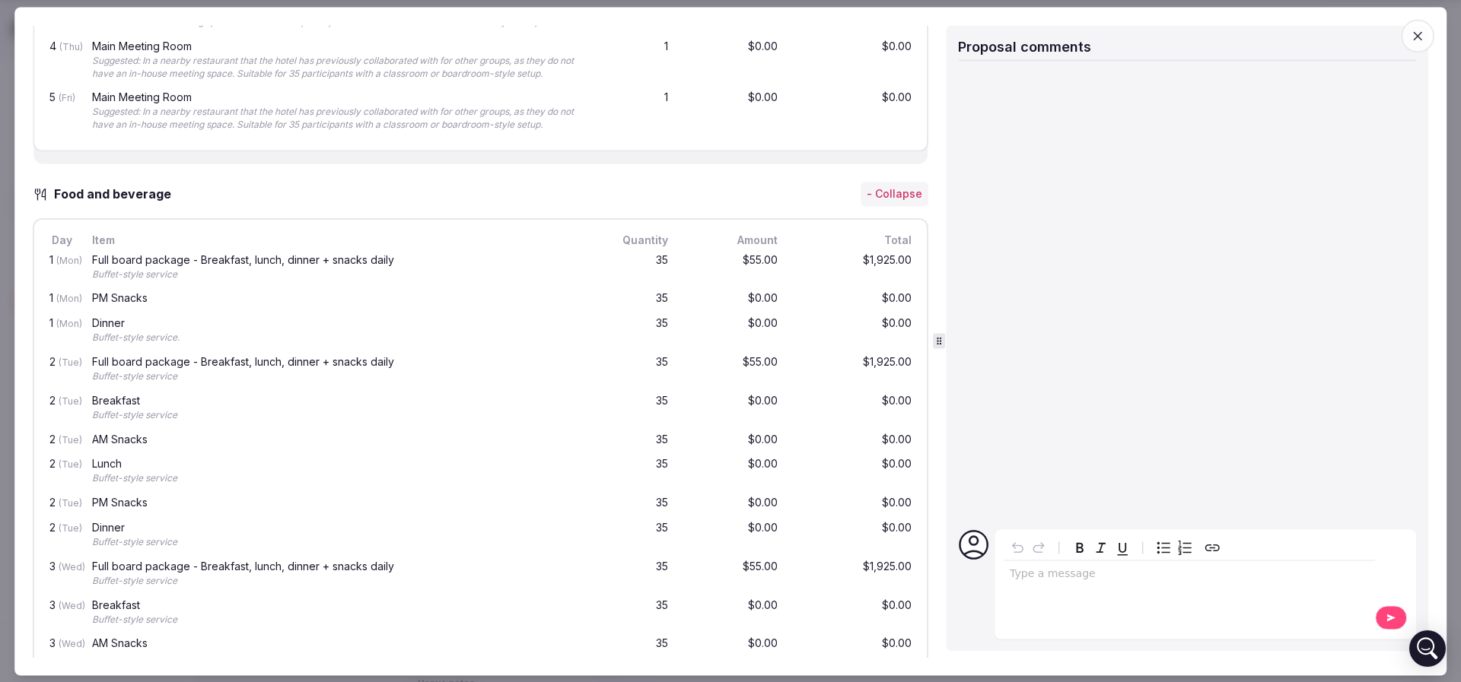
scroll to position [685, 0]
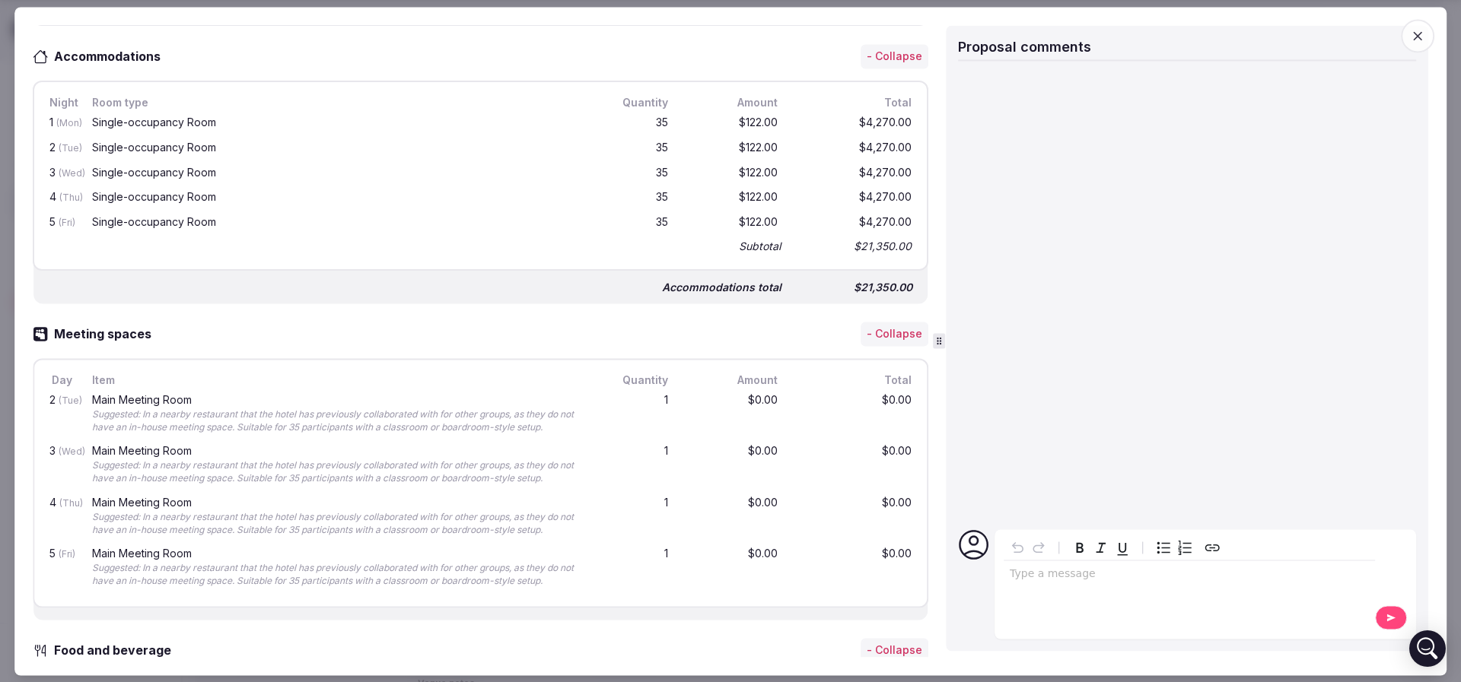
click at [1018, 577] on p "editable markdown" at bounding box center [1189, 574] width 359 height 15
click at [1420, 34] on icon "button" at bounding box center [1417, 35] width 15 height 15
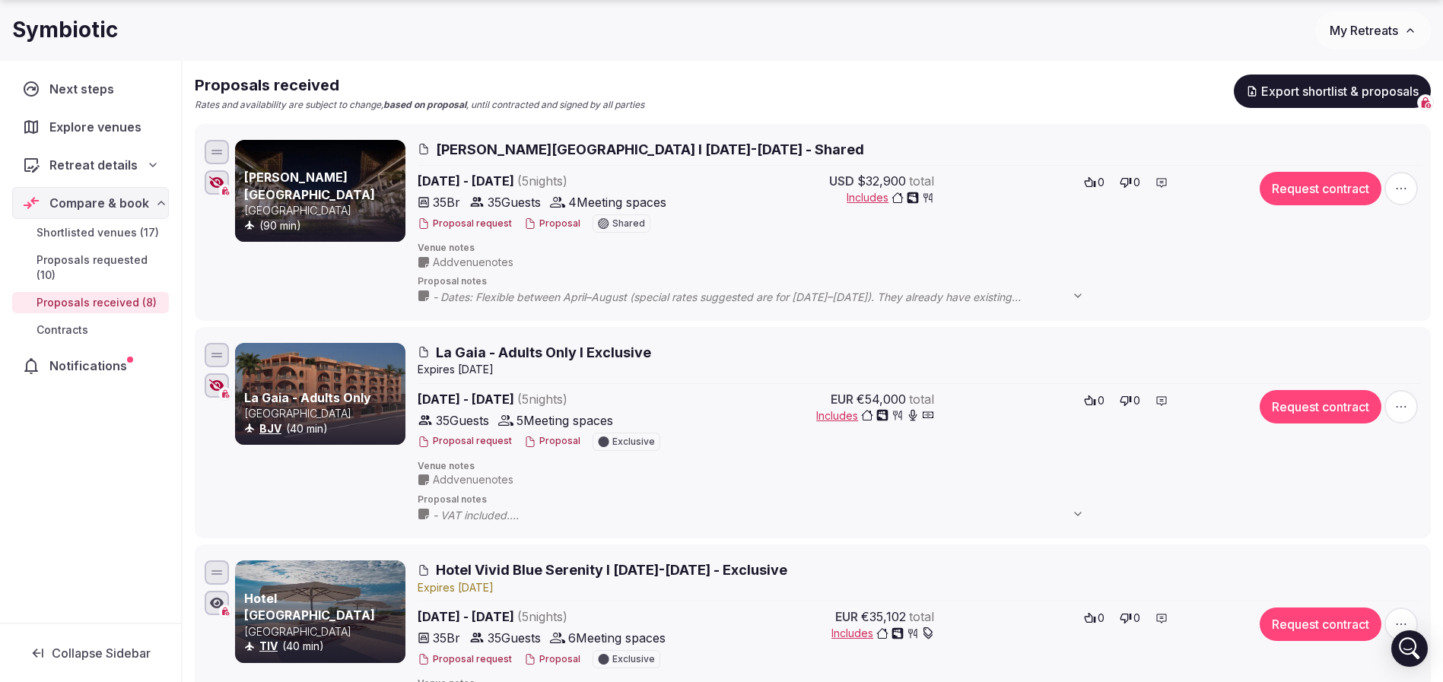
click at [1156, 186] on icon at bounding box center [1162, 183] width 12 height 12
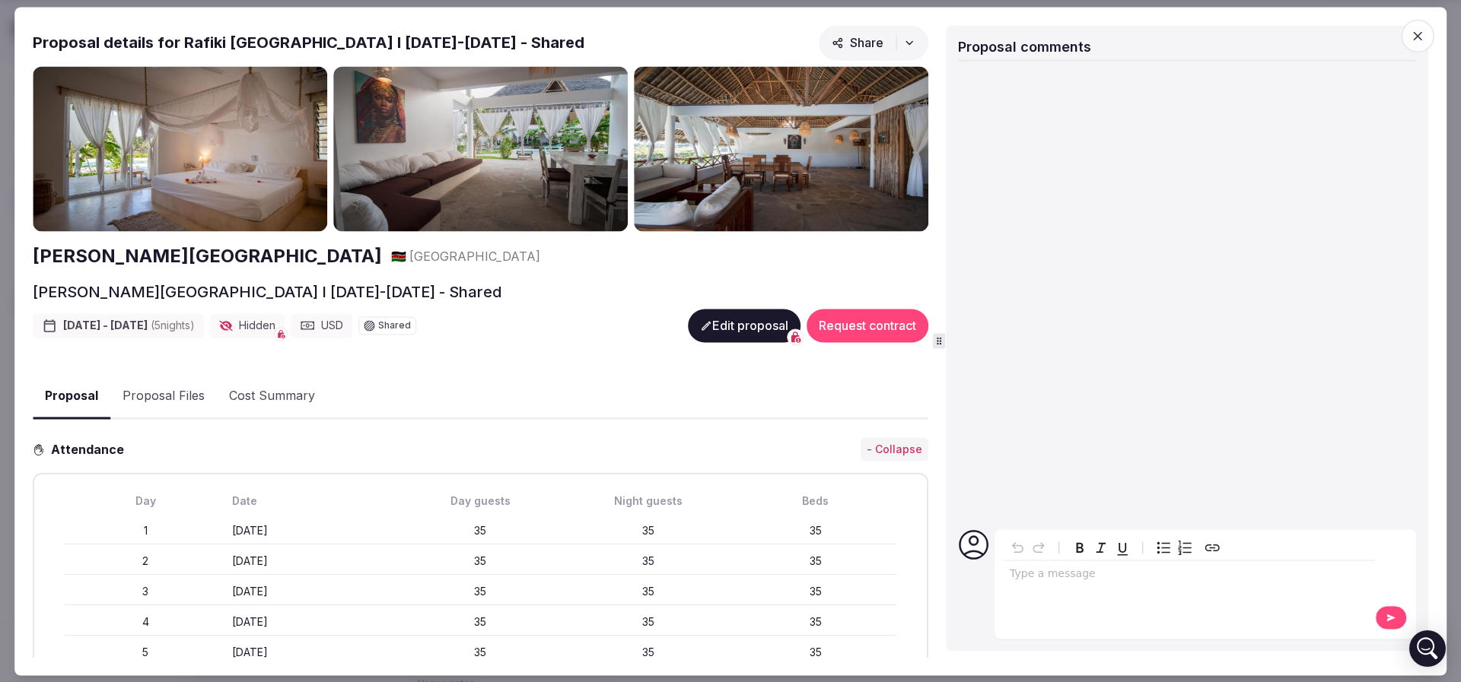
drag, startPoint x: 1404, startPoint y: 40, endPoint x: 1391, endPoint y: 40, distance: 13.7
click at [1403, 40] on span "button" at bounding box center [1417, 35] width 33 height 33
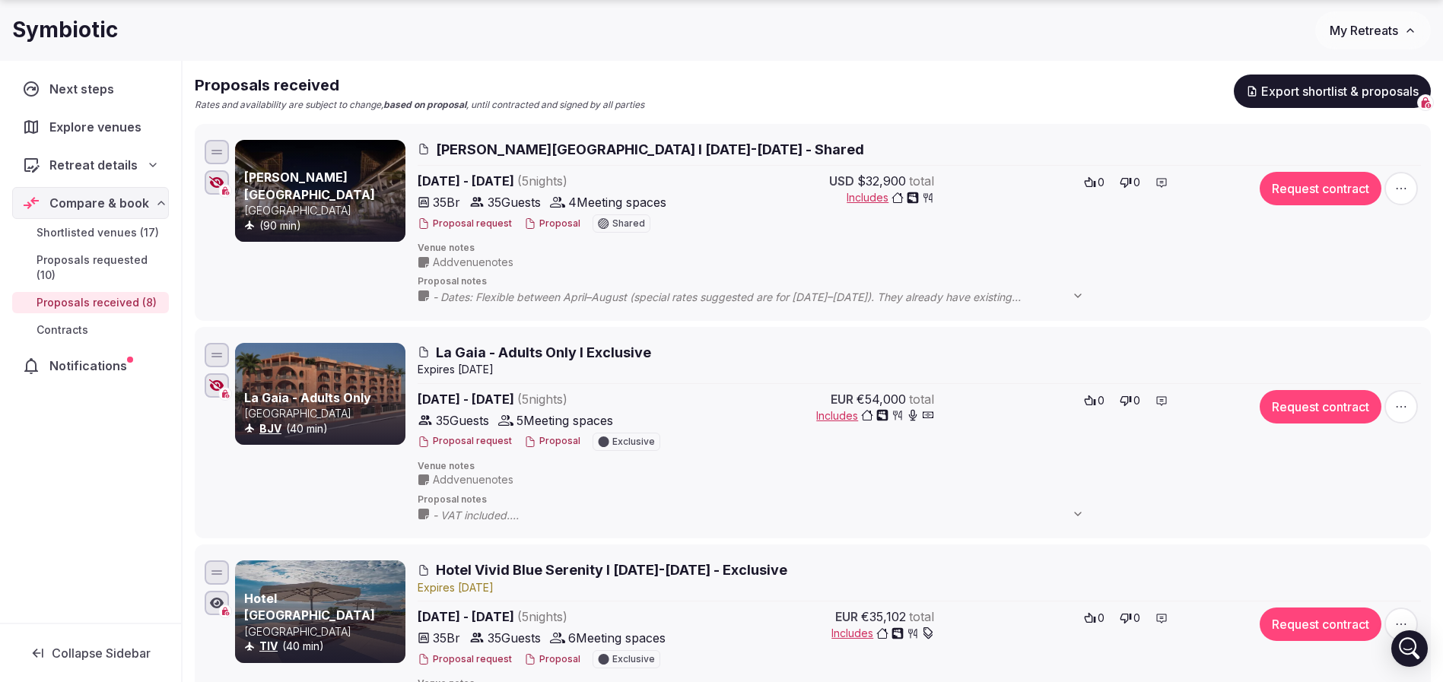
click at [469, 262] on span "Add venue notes" at bounding box center [473, 262] width 81 height 15
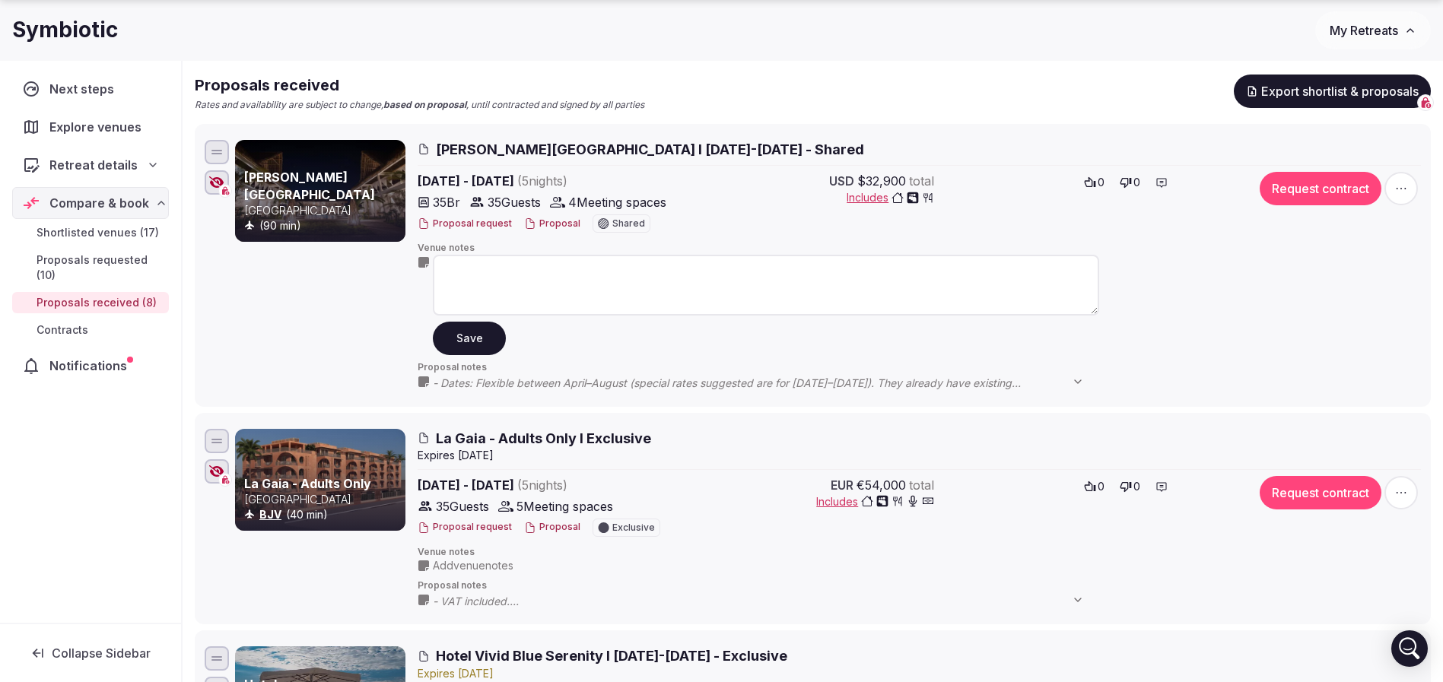
click at [484, 266] on textarea at bounding box center [766, 285] width 666 height 61
type textarea "**********"
click at [474, 343] on button "Save" at bounding box center [469, 338] width 73 height 33
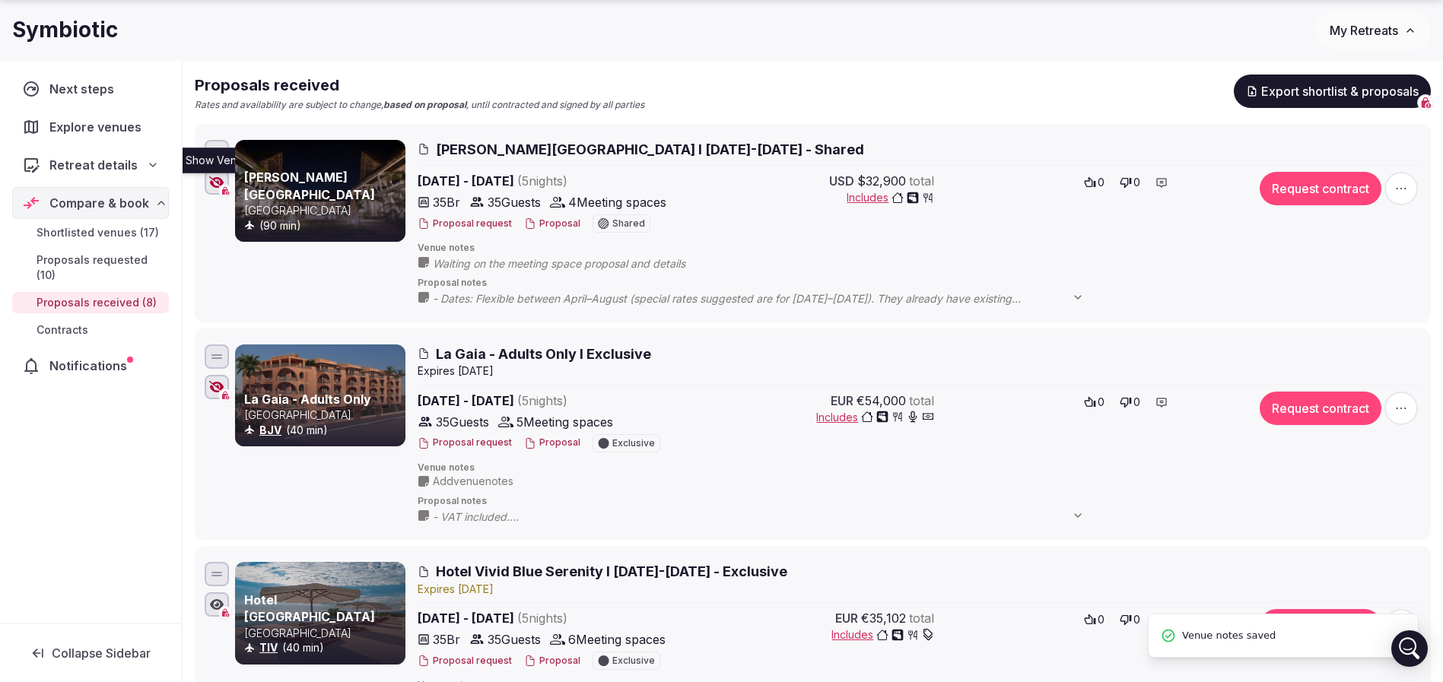
click at [219, 184] on icon "button" at bounding box center [216, 183] width 15 height 12
click at [547, 215] on div "Proposal request Proposal Shared" at bounding box center [552, 224] width 268 height 18
click at [547, 222] on button "Proposal" at bounding box center [552, 224] width 56 height 13
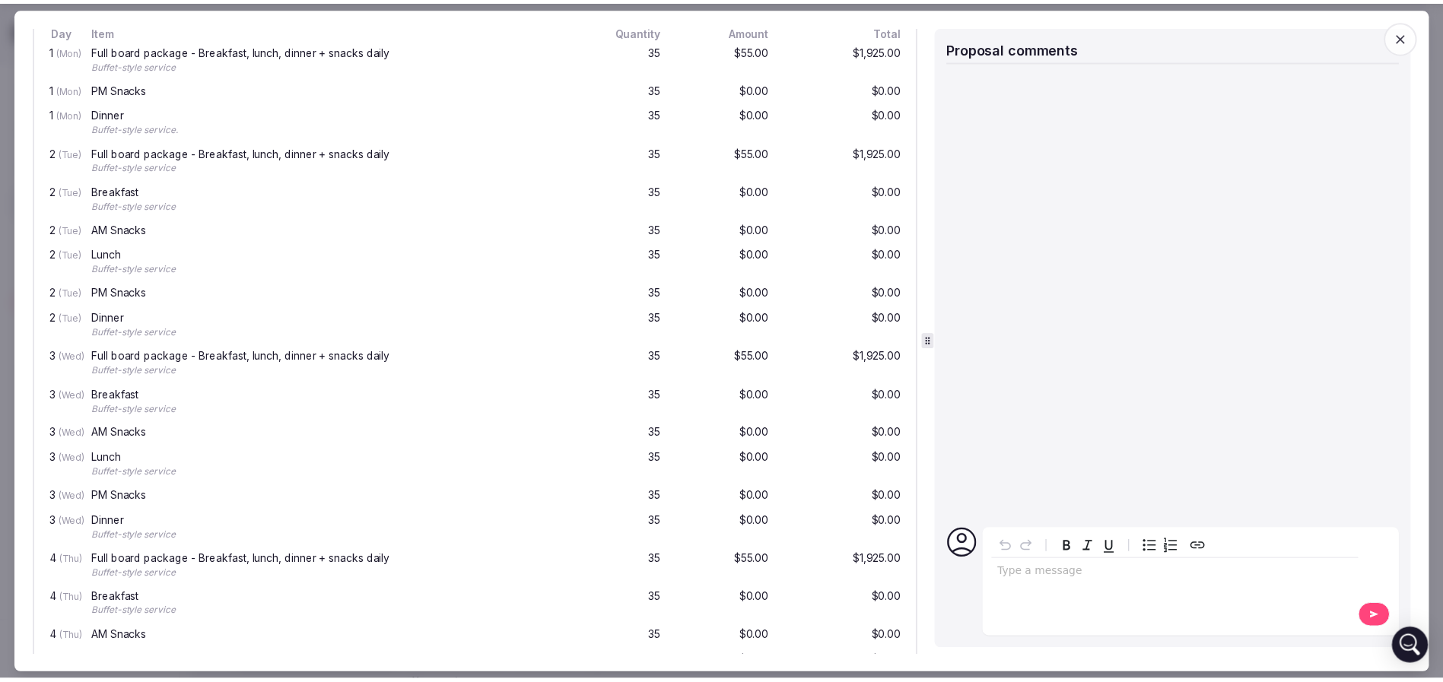
scroll to position [1369, 0]
